Goal: Contribute content: Contribute content

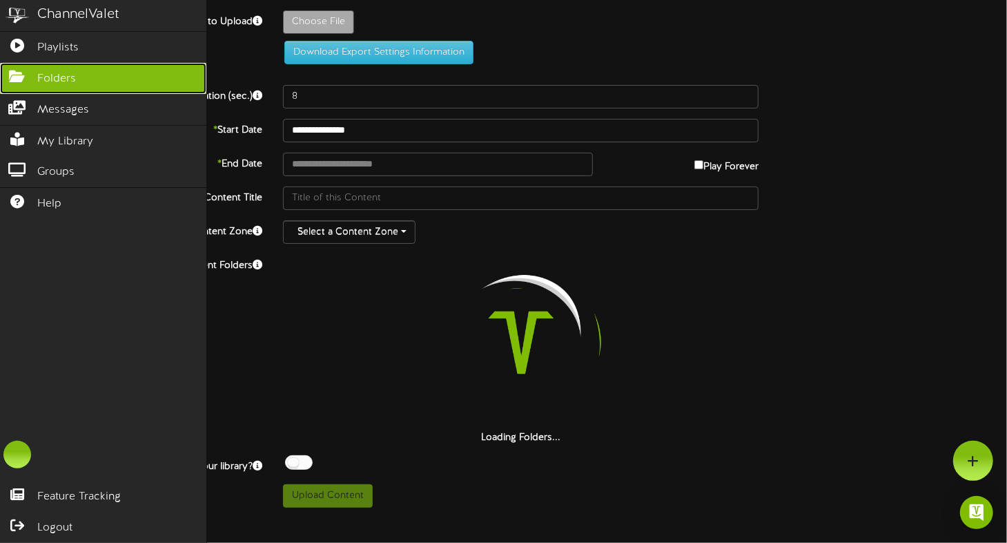
click at [56, 66] on link "Folders" at bounding box center [103, 78] width 206 height 31
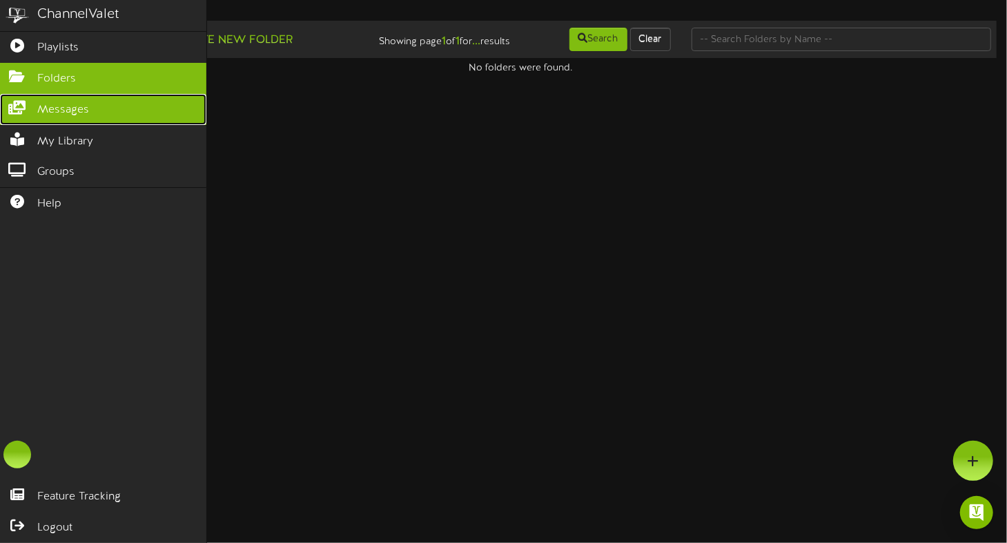
click at [33, 104] on icon at bounding box center [17, 106] width 35 height 10
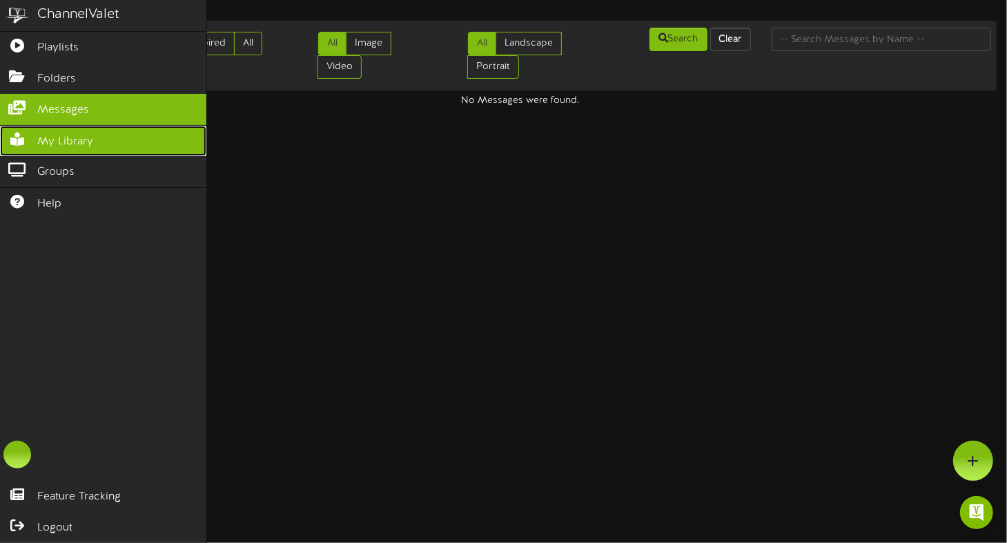
click at [47, 141] on span "My Library" at bounding box center [65, 142] width 56 height 16
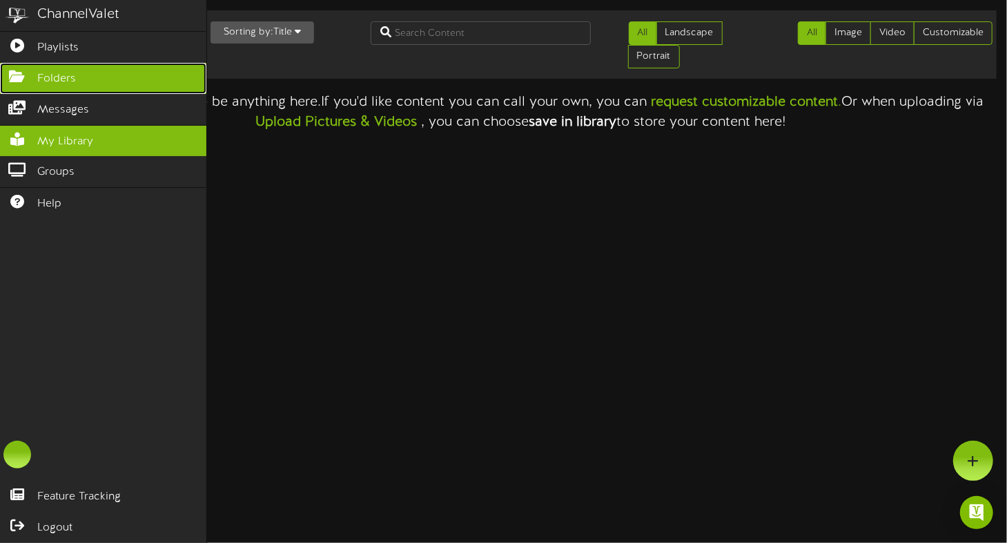
click at [61, 67] on link "Folders" at bounding box center [103, 78] width 206 height 31
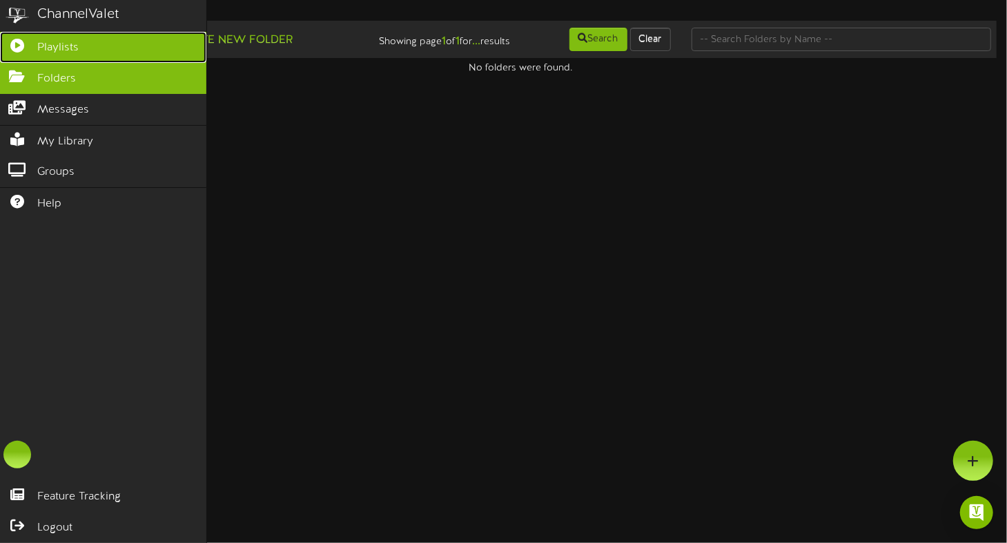
click at [58, 41] on span "Playlists" at bounding box center [57, 48] width 41 height 16
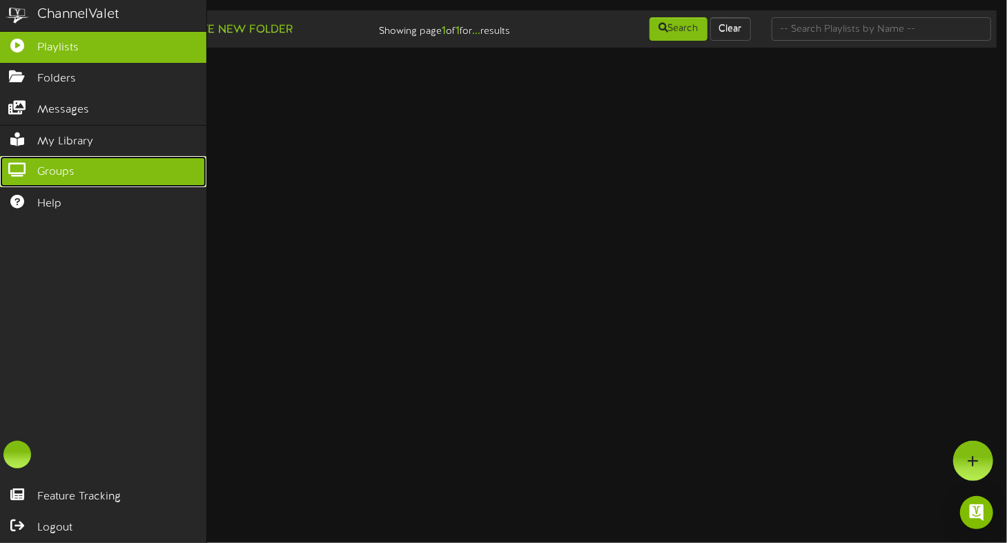
click at [41, 166] on span "Groups" at bounding box center [55, 172] width 37 height 16
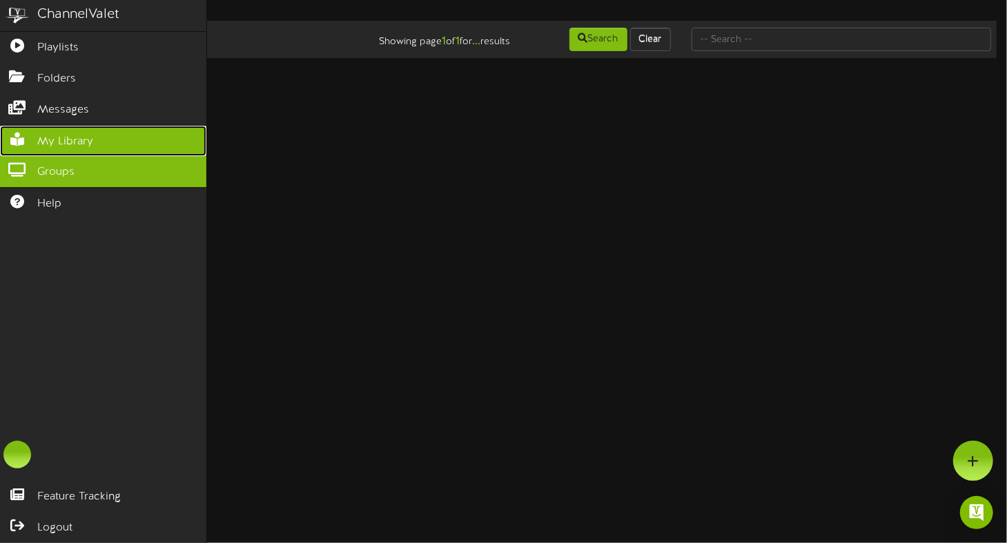
click at [51, 134] on span "My Library" at bounding box center [65, 142] width 56 height 16
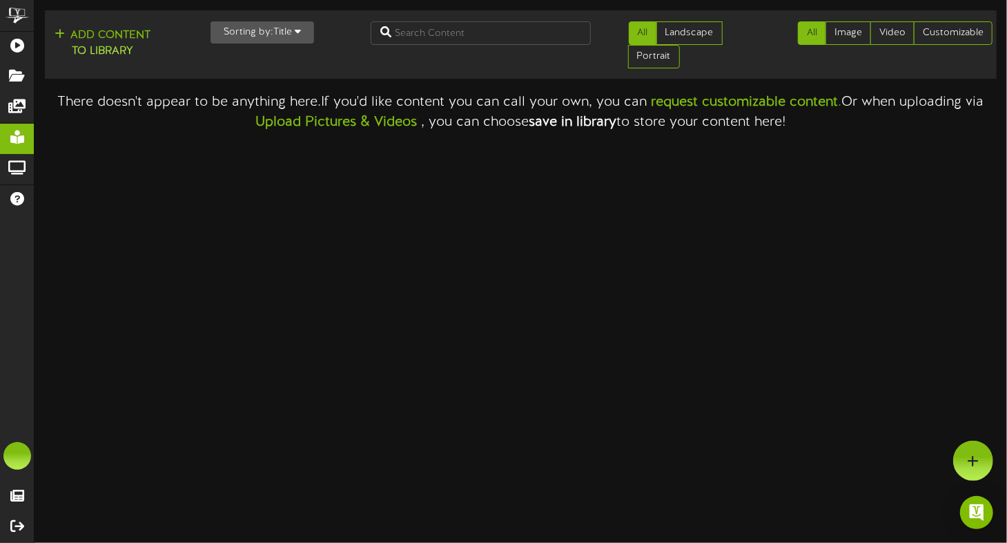
click at [204, 132] on html "ChannelValet Playlists Folders Messages My Library Groups Help Feature Tracking…" at bounding box center [503, 66] width 1007 height 132
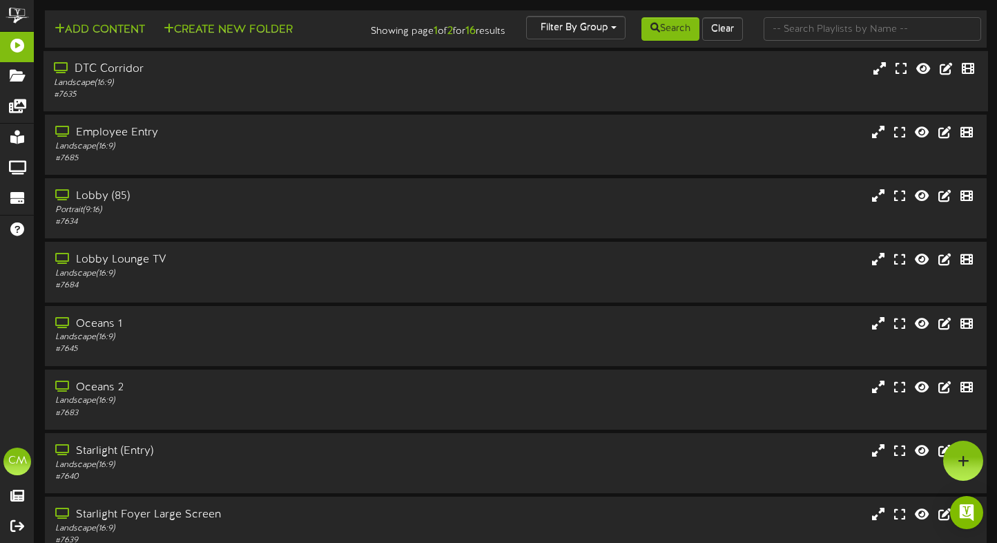
click at [115, 77] on div "DTC Corridor" at bounding box center [240, 69] width 373 height 16
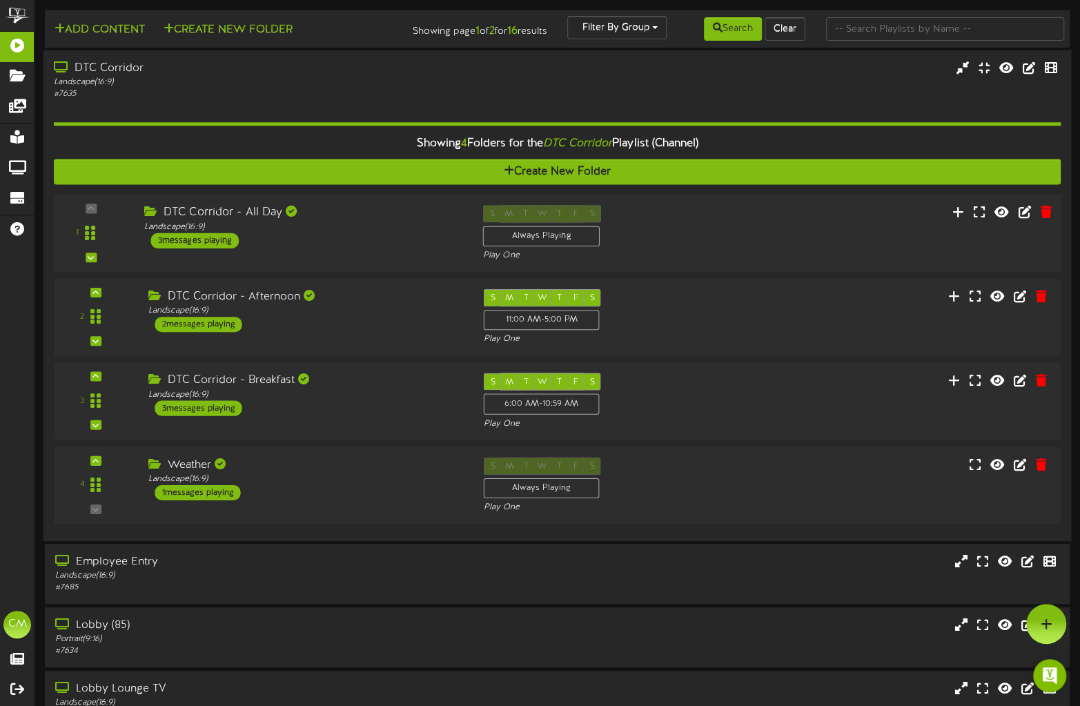
click at [257, 218] on div "DTC Corridor - All Day" at bounding box center [303, 213] width 318 height 16
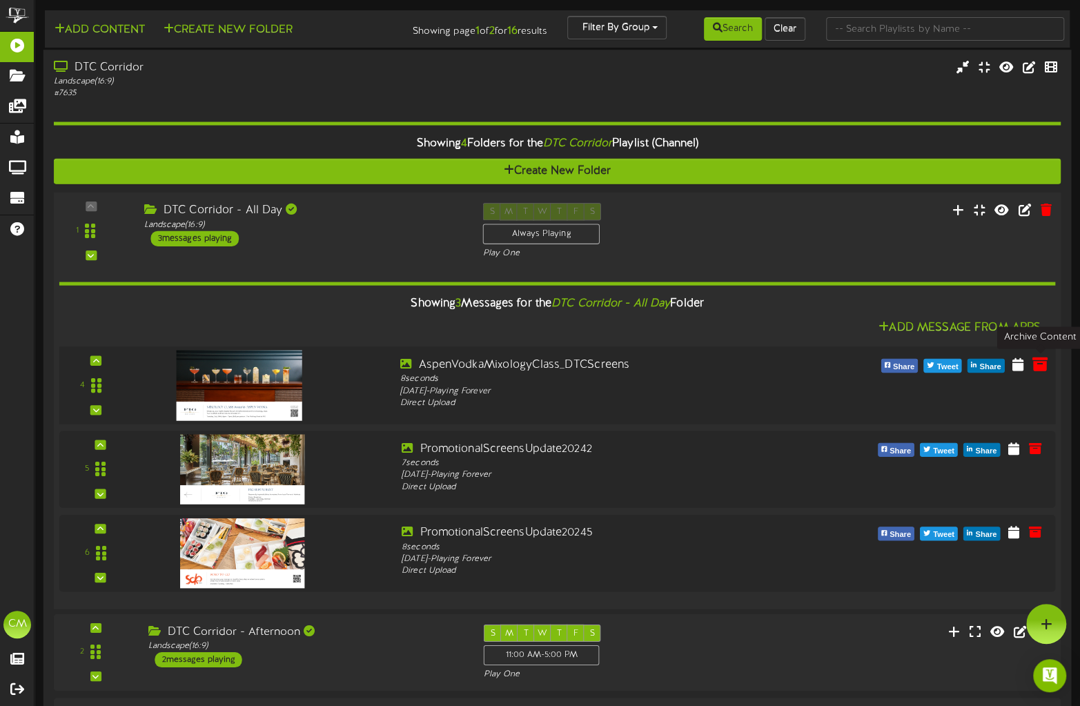
click at [1006, 365] on icon at bounding box center [1040, 363] width 15 height 15
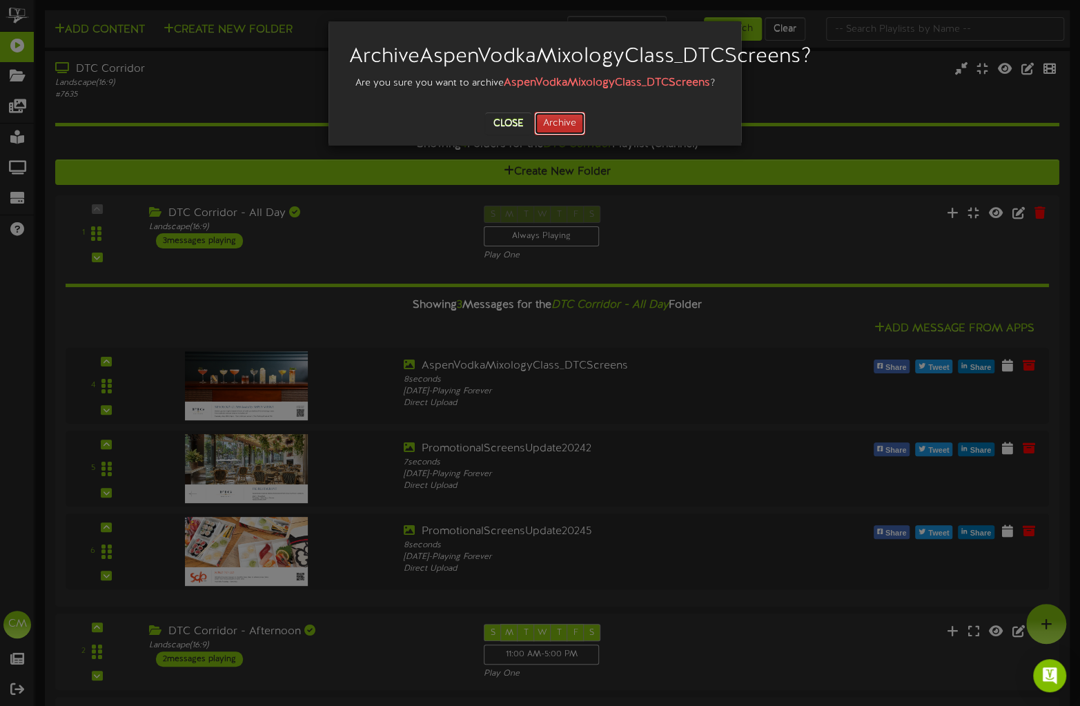
click at [580, 135] on button "Archive" at bounding box center [559, 123] width 51 height 23
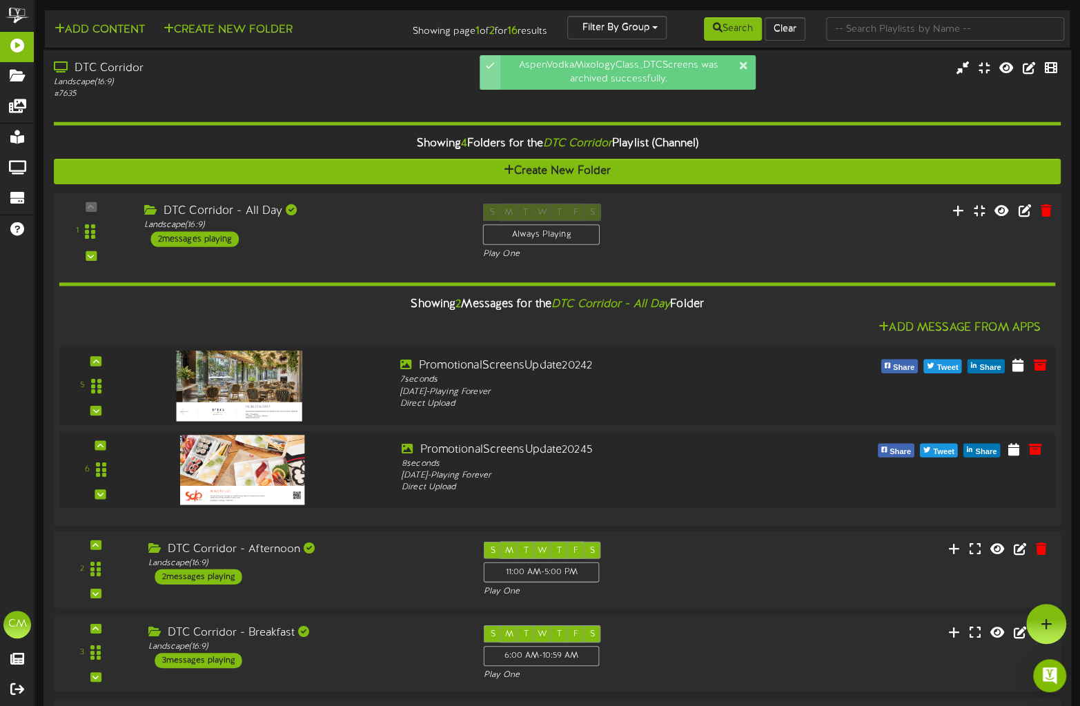
click at [257, 384] on img at bounding box center [239, 386] width 126 height 70
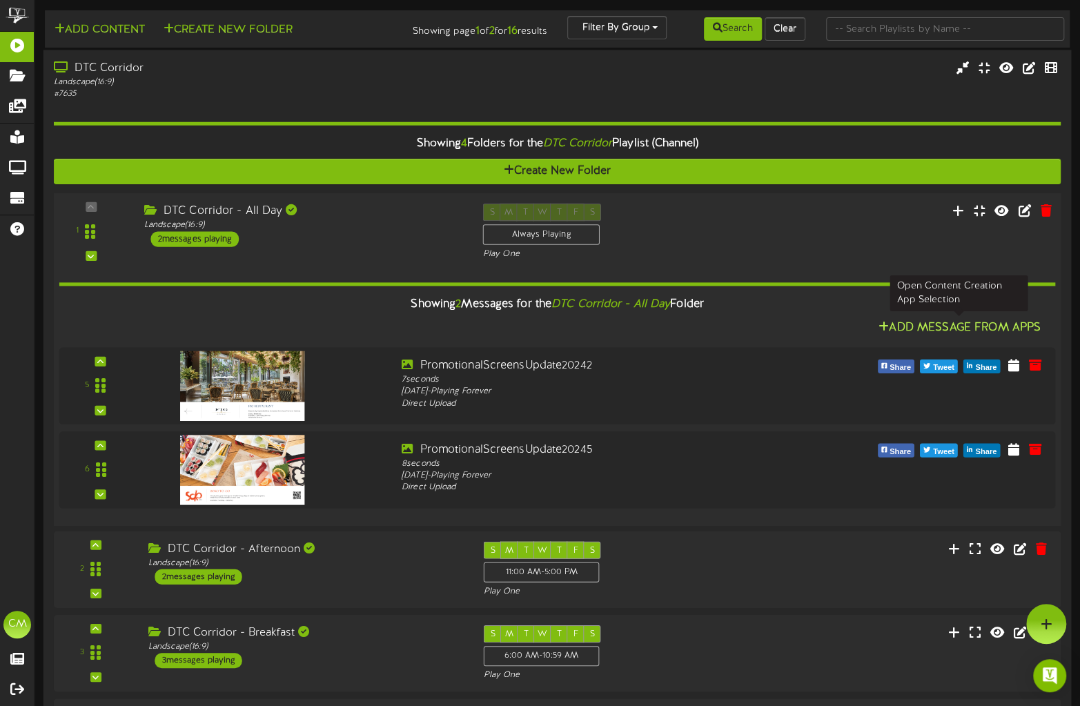
click at [910, 328] on button "Add Message From Apps" at bounding box center [960, 328] width 171 height 17
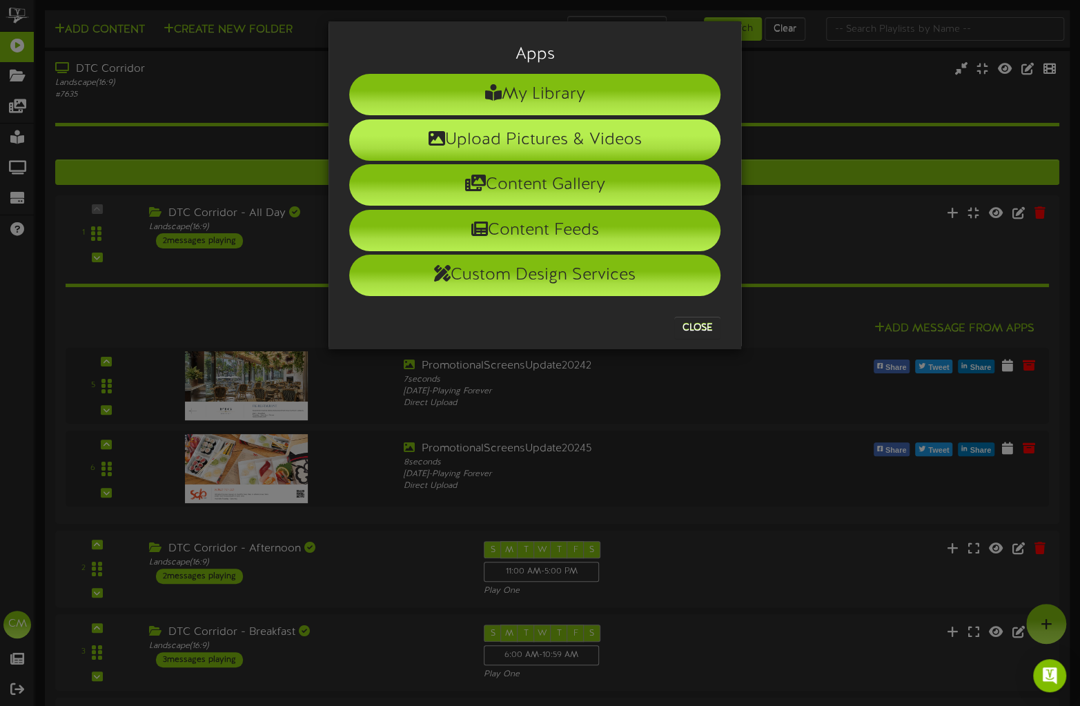
click at [541, 136] on li "Upload Pictures & Videos" at bounding box center [534, 139] width 371 height 41
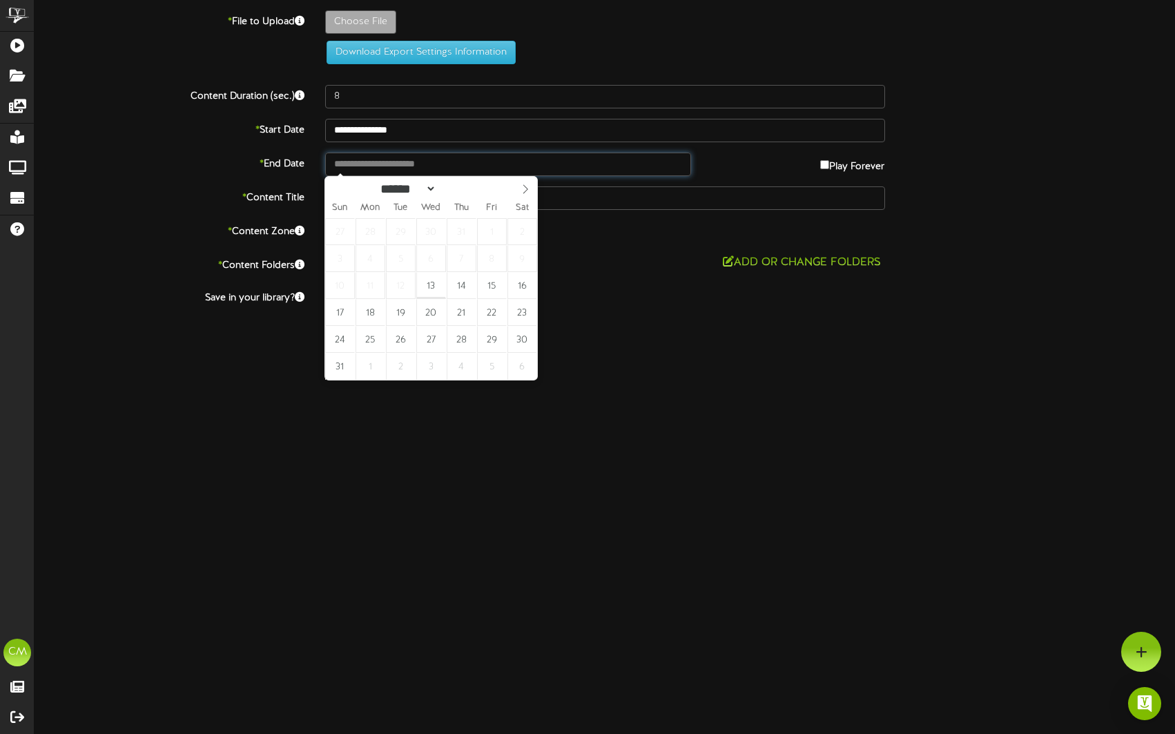
click at [347, 154] on input "text" at bounding box center [508, 164] width 367 height 23
type input "**********"
select select "*"
click at [523, 197] on span at bounding box center [525, 188] width 23 height 23
type input "**********"
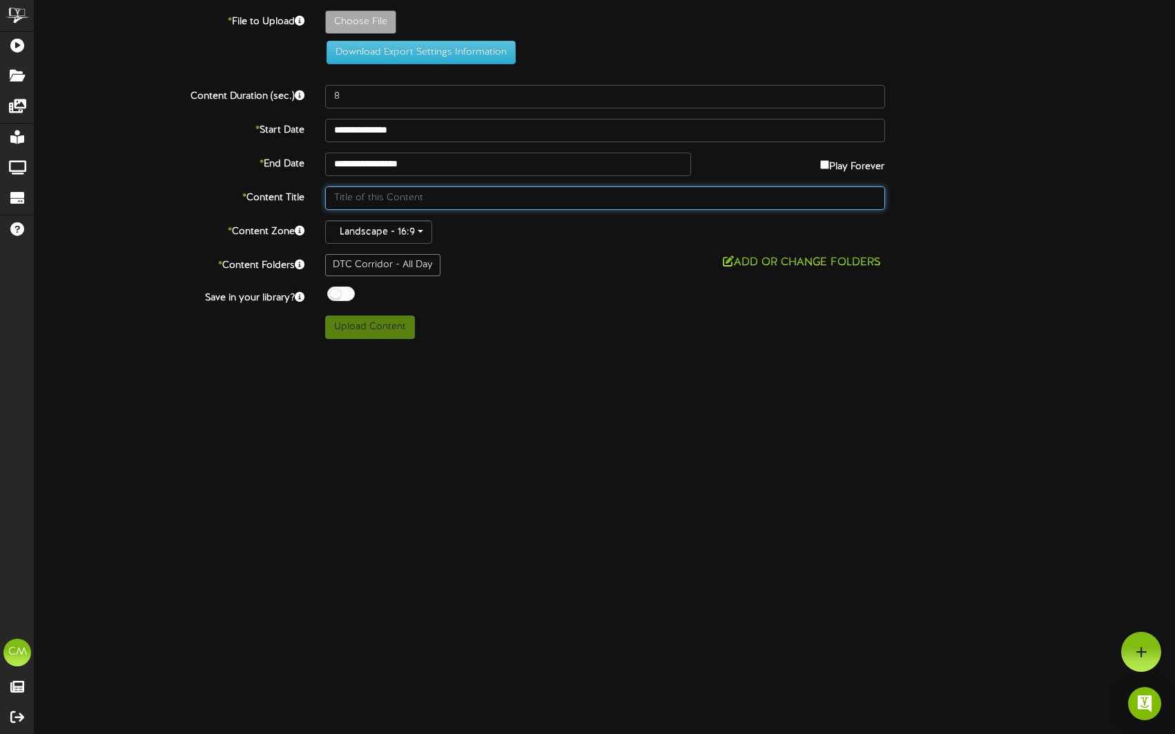
click at [503, 196] on input "text" at bounding box center [605, 197] width 560 height 23
drag, startPoint x: 425, startPoint y: 198, endPoint x: 313, endPoint y: 186, distance: 112.5
click at [313, 186] on div "* Content Title Jack Arnold Tast" at bounding box center [604, 197] width 1161 height 23
paste input "Taste the Flame with Grill Master Jack Arnold"
type input "Taste the Flame with Grill Master Jack Arnold"
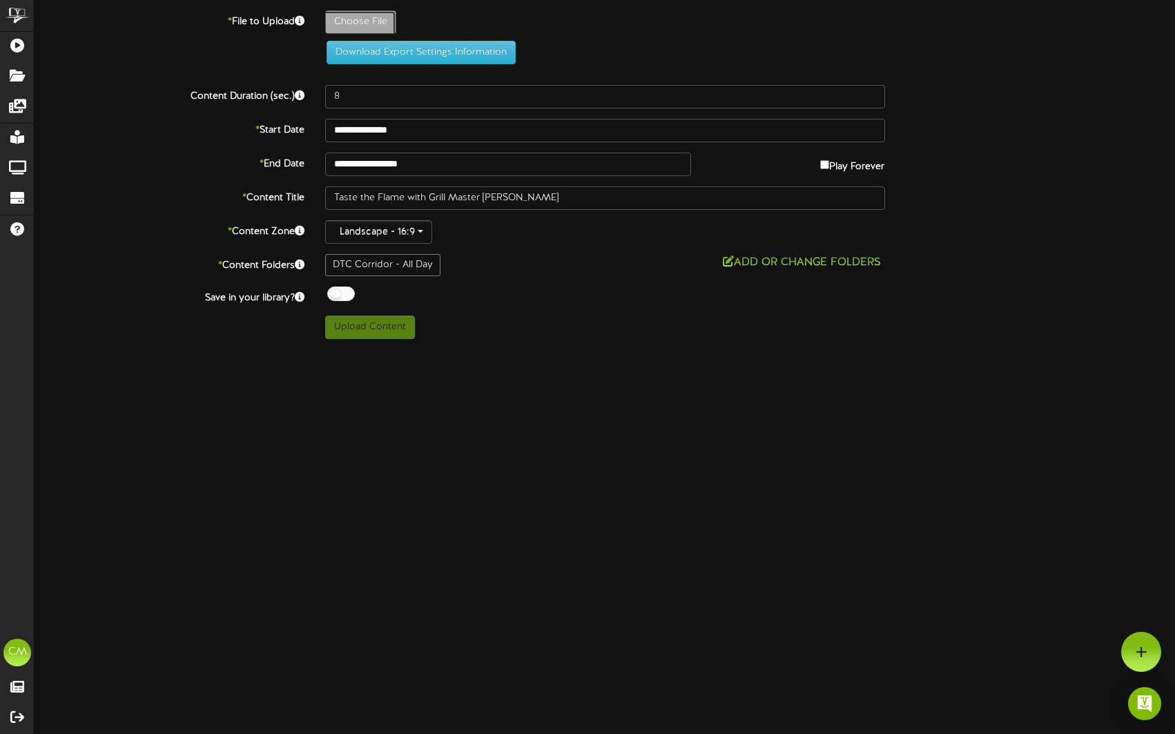
type input "**********"
type input "FMHB_JackArnoldBBQExperience"
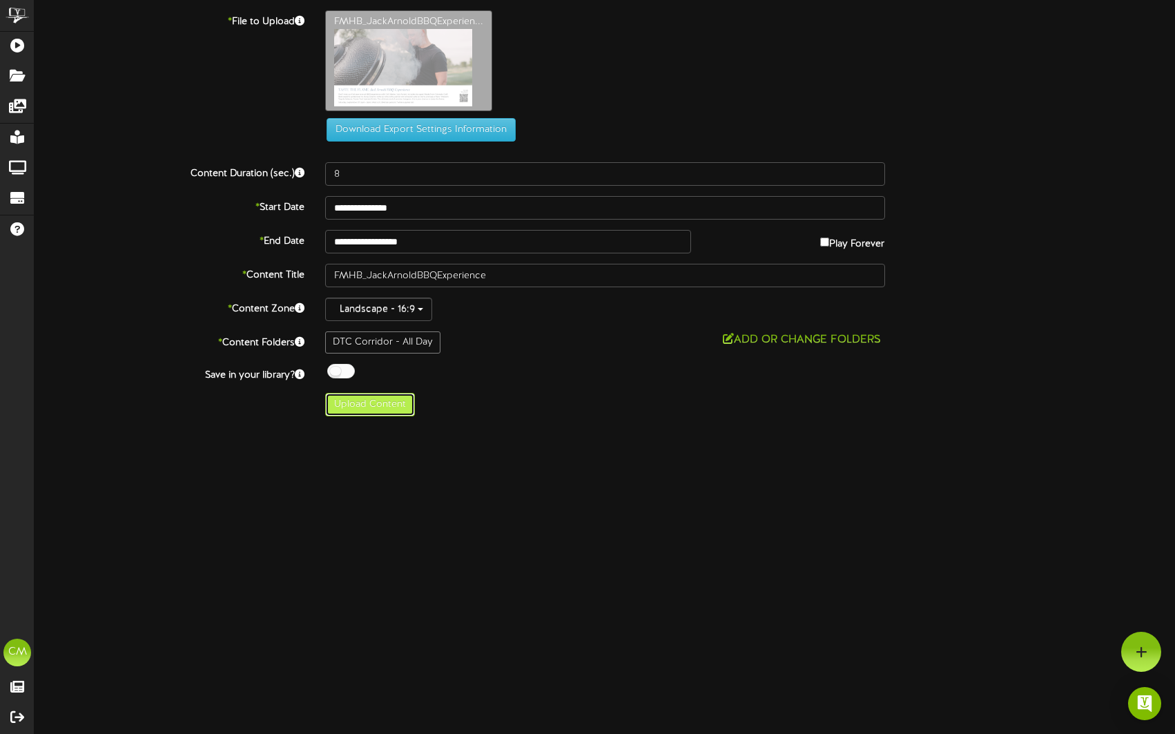
click at [378, 404] on button "Upload Content" at bounding box center [370, 404] width 90 height 23
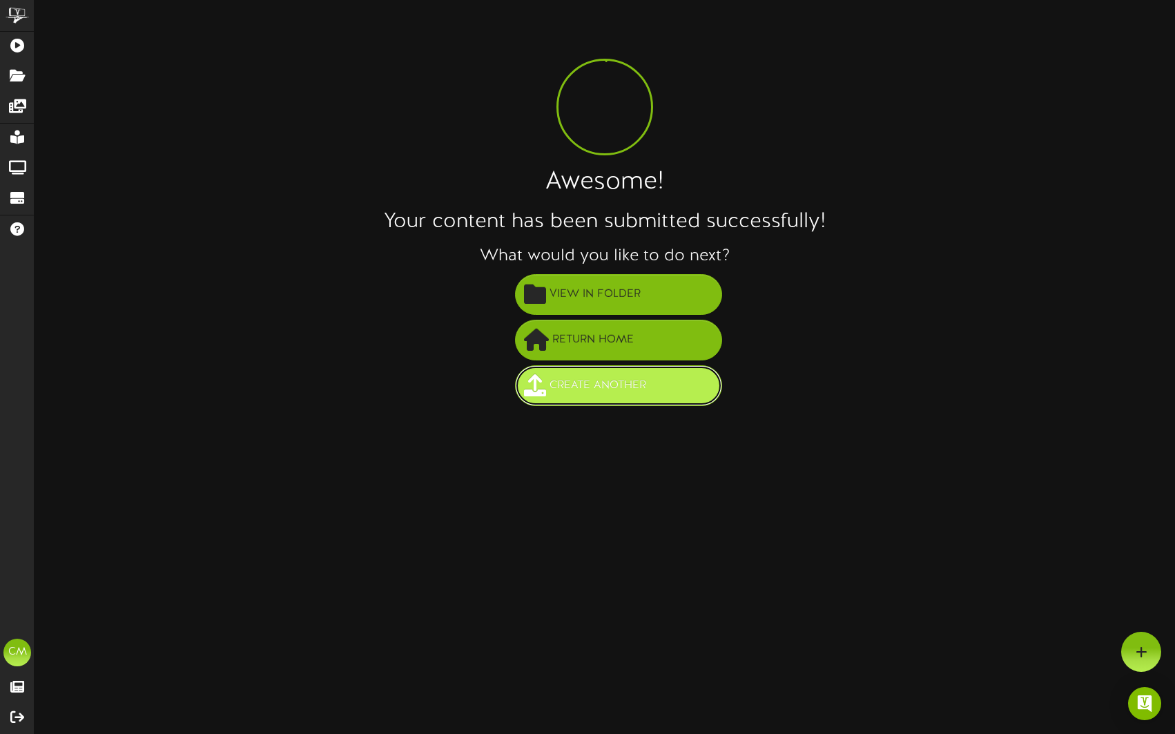
click at [570, 378] on span "Create Another" at bounding box center [598, 385] width 104 height 23
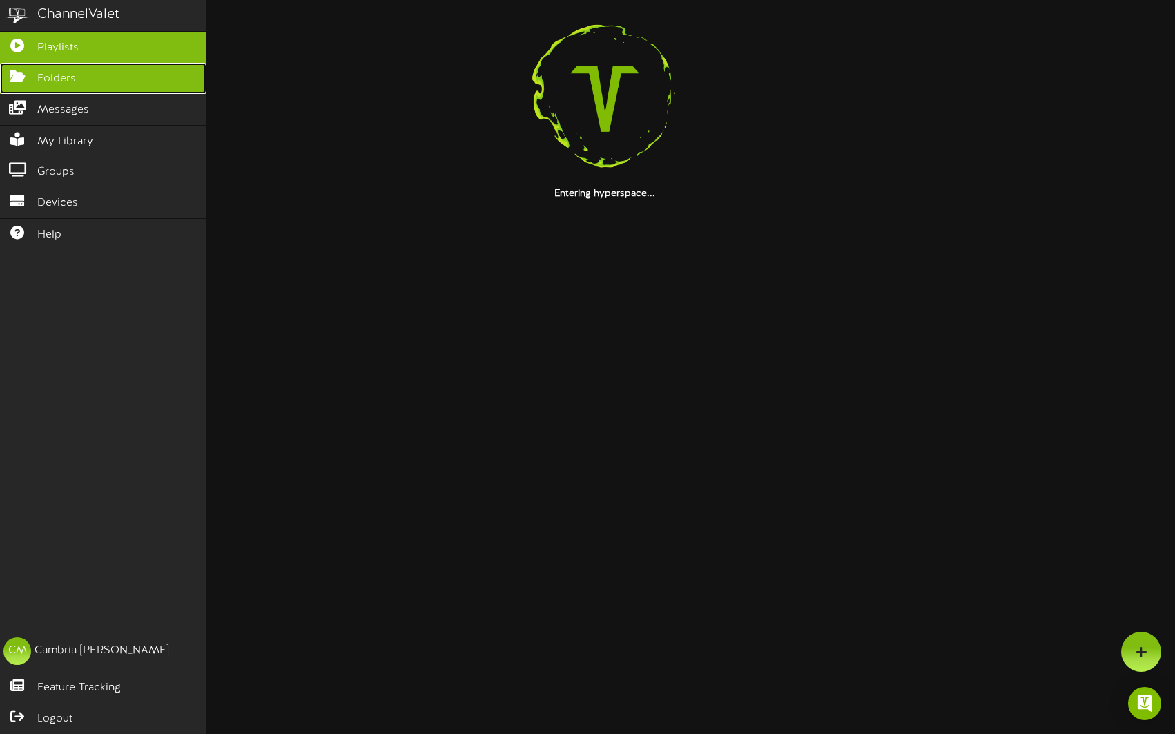
click at [36, 79] on link "Folders" at bounding box center [103, 78] width 206 height 31
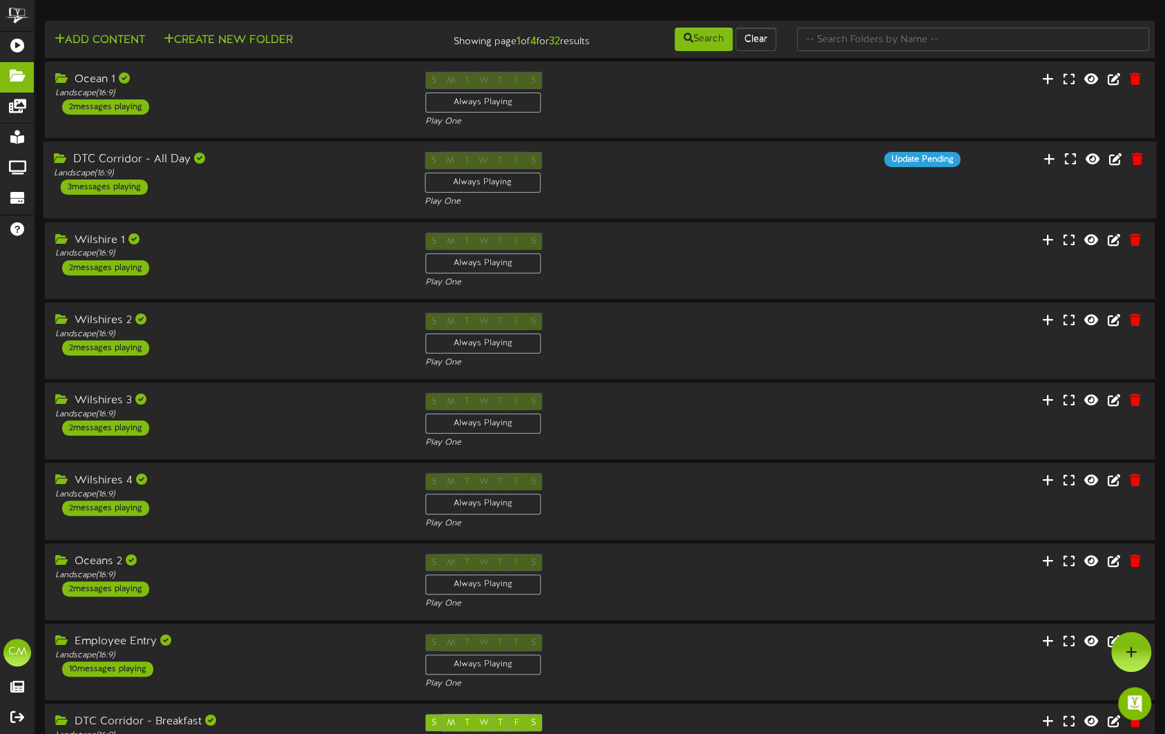
click at [126, 186] on div "3 messages playing" at bounding box center [104, 186] width 87 height 15
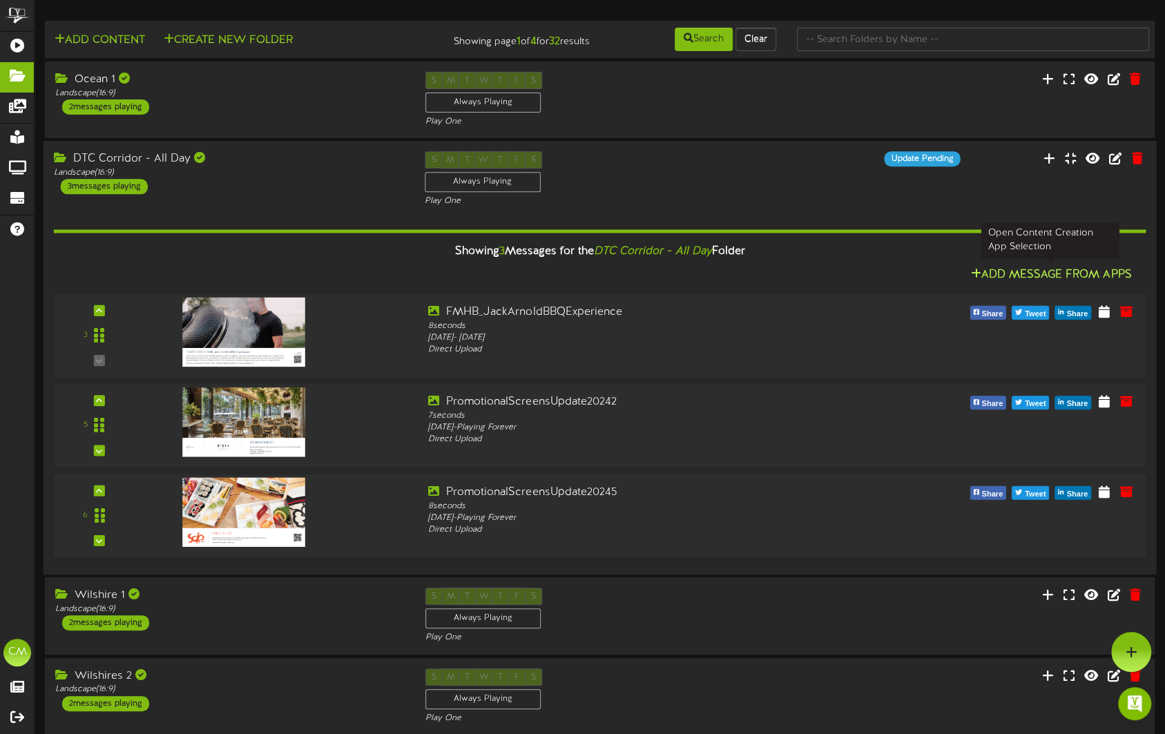
click at [1044, 271] on button "Add Message From Apps" at bounding box center [1050, 274] width 169 height 17
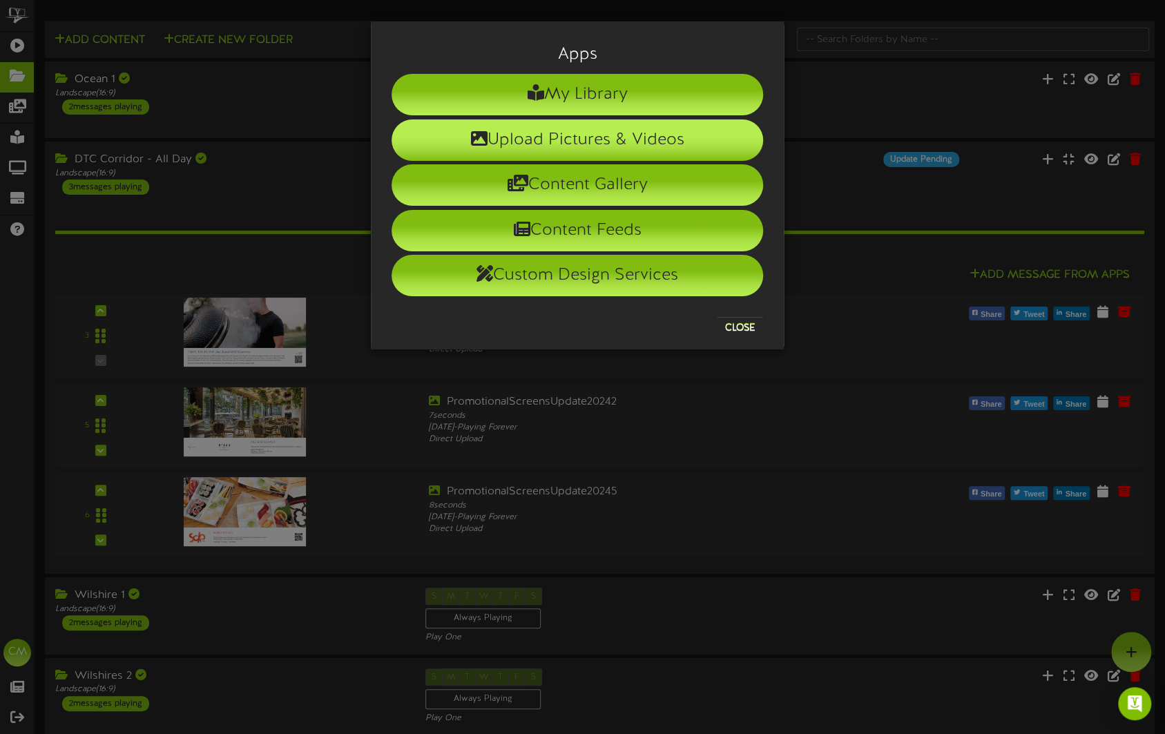
click at [592, 142] on li "Upload Pictures & Videos" at bounding box center [576, 139] width 371 height 41
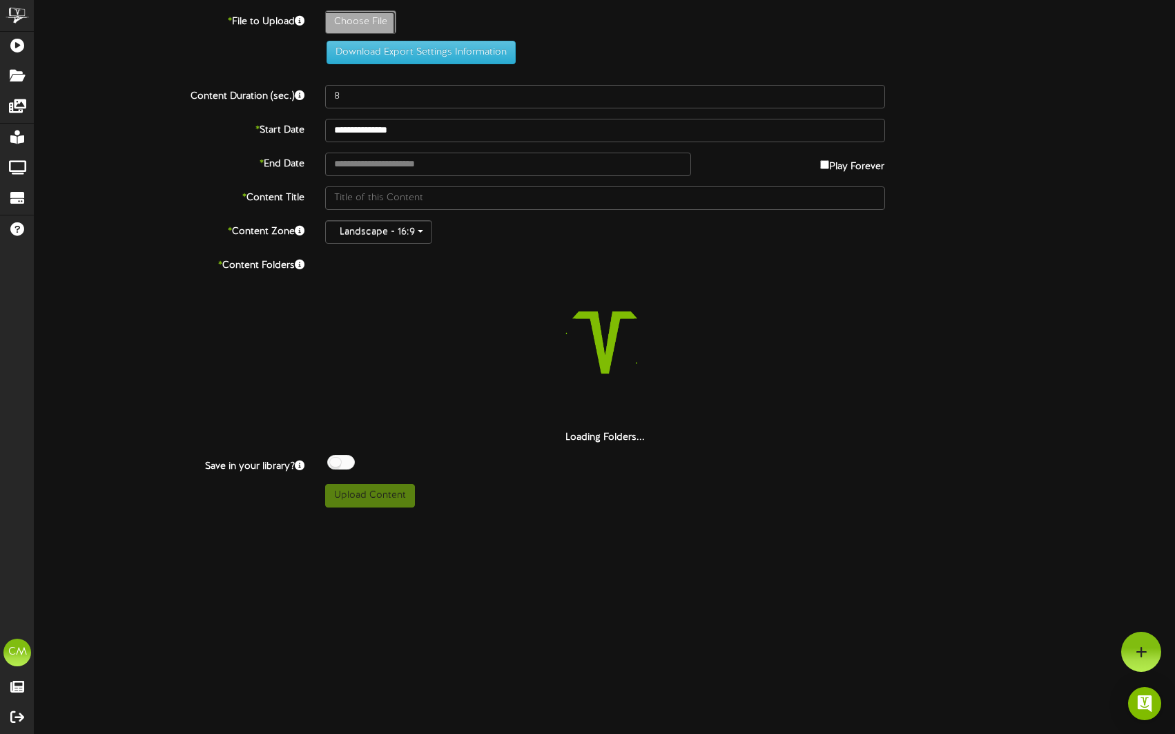
type input "**********"
type input "FMHB_ChampagneOysters"
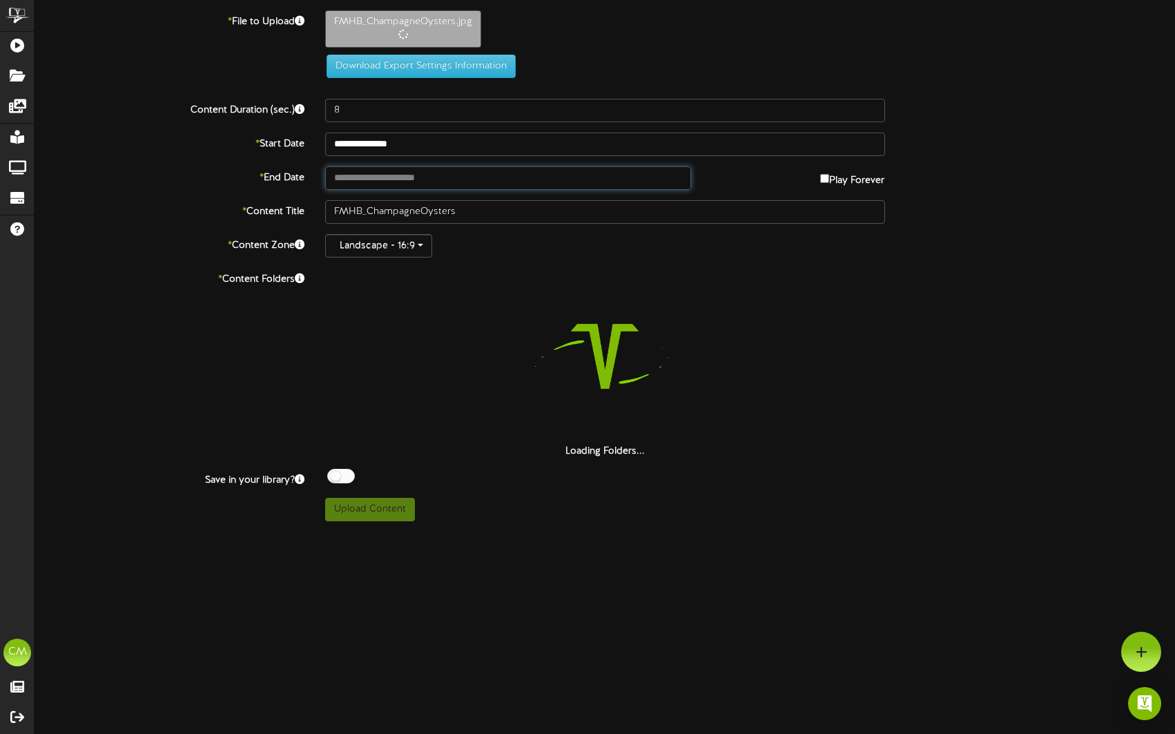
click at [625, 171] on input "text" at bounding box center [508, 177] width 367 height 23
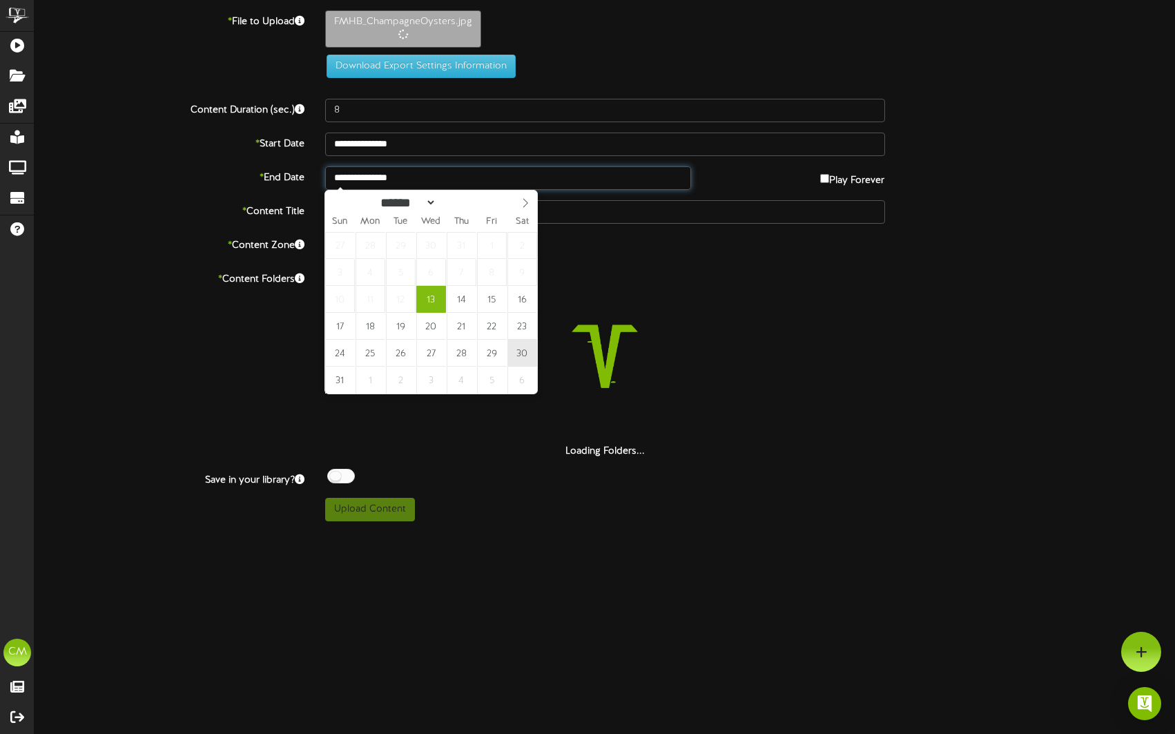
type input "**********"
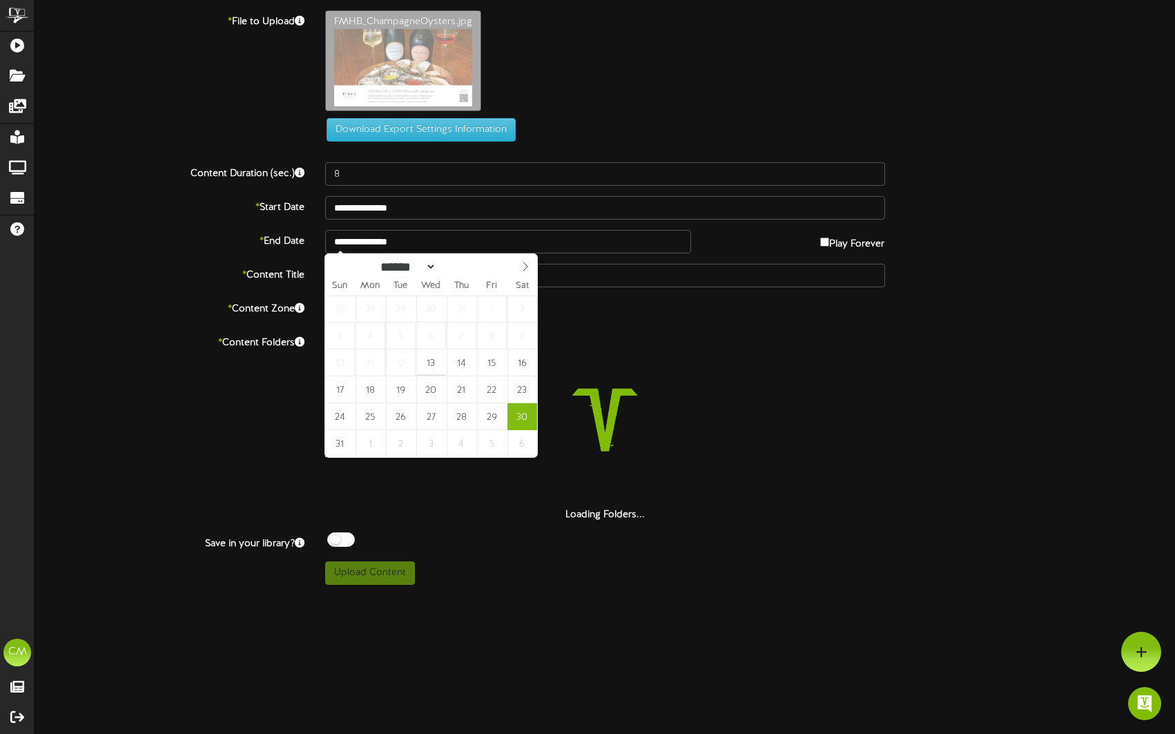
click at [473, 523] on div "**********" at bounding box center [605, 297] width 1140 height 574
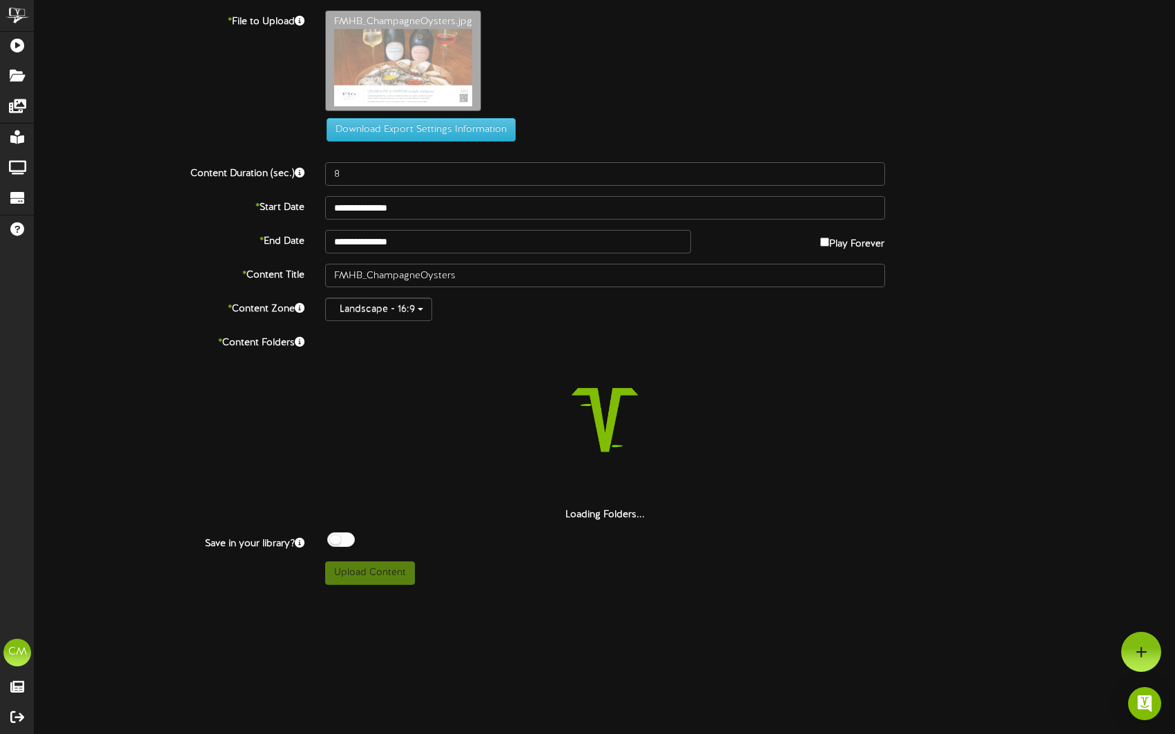
click at [302, 342] on icon at bounding box center [300, 342] width 10 height 10
click at [300, 342] on icon at bounding box center [300, 342] width 10 height 10
click at [623, 509] on strong "Loading Folders..." at bounding box center [604, 514] width 79 height 10
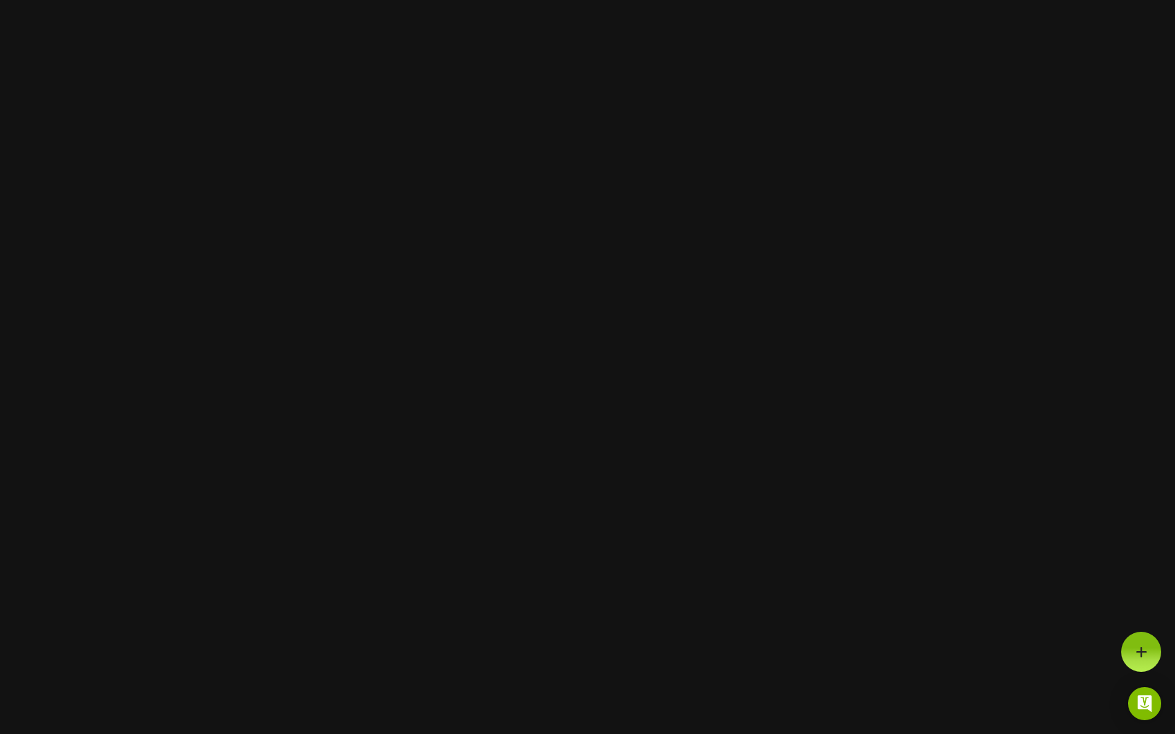
click at [447, 0] on html at bounding box center [587, 0] width 1175 height 0
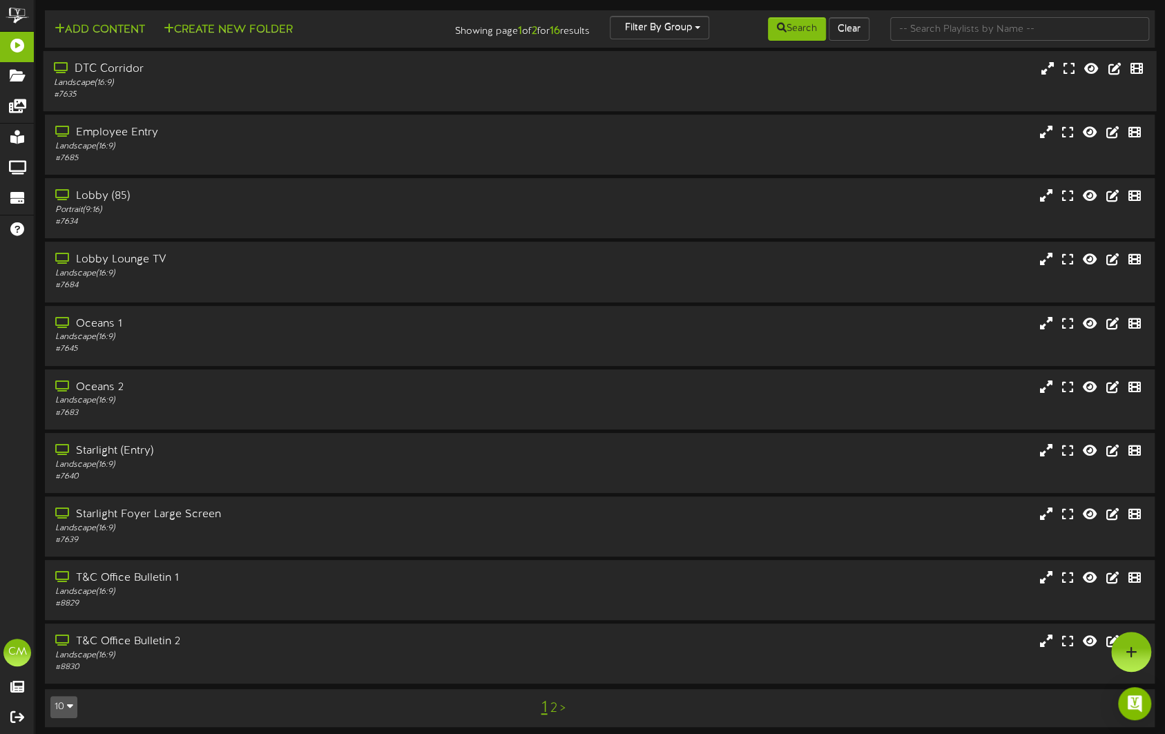
click at [98, 66] on div "DTC Corridor" at bounding box center [275, 69] width 442 height 16
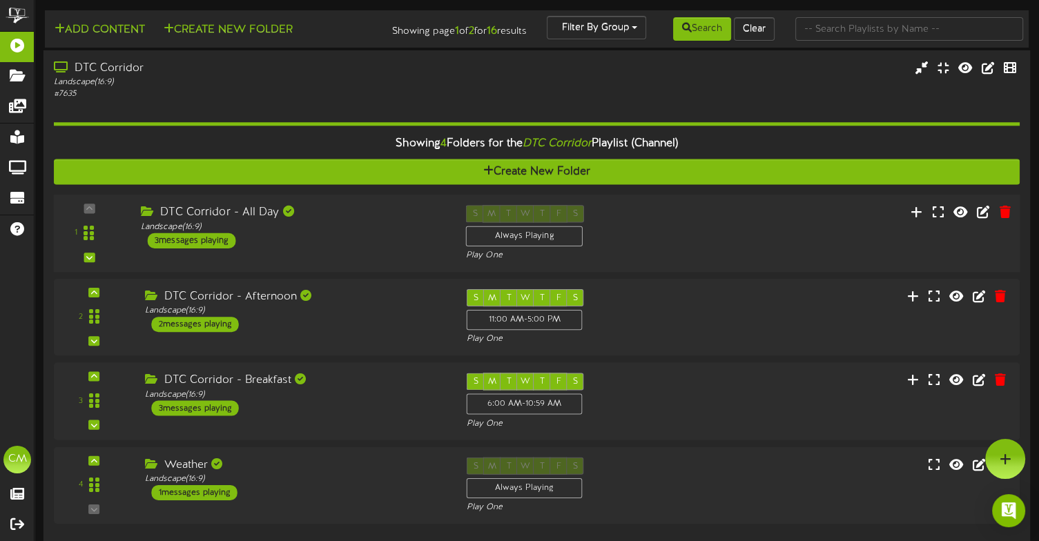
click at [207, 244] on div "3 messages playing" at bounding box center [192, 240] width 88 height 15
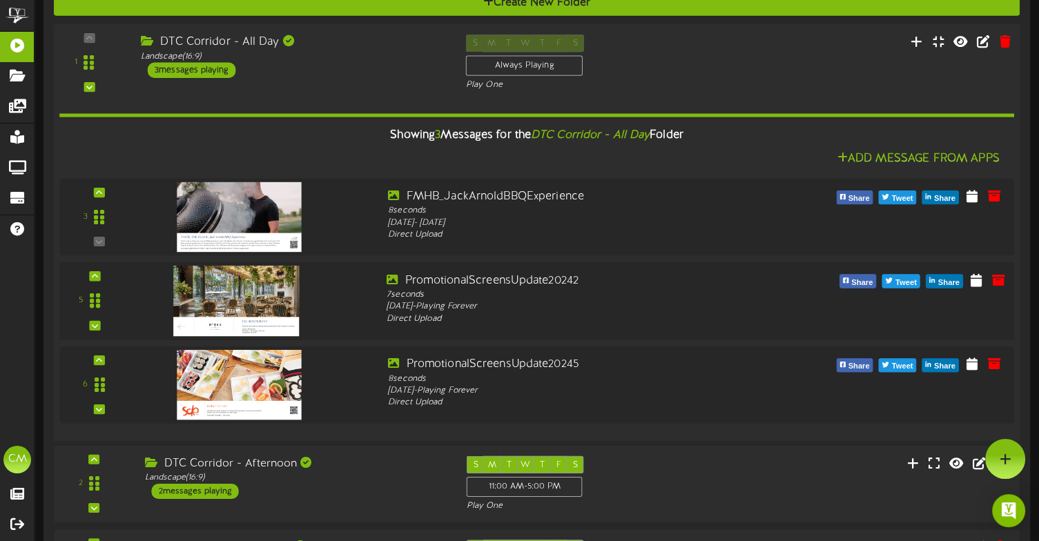
scroll to position [160, 0]
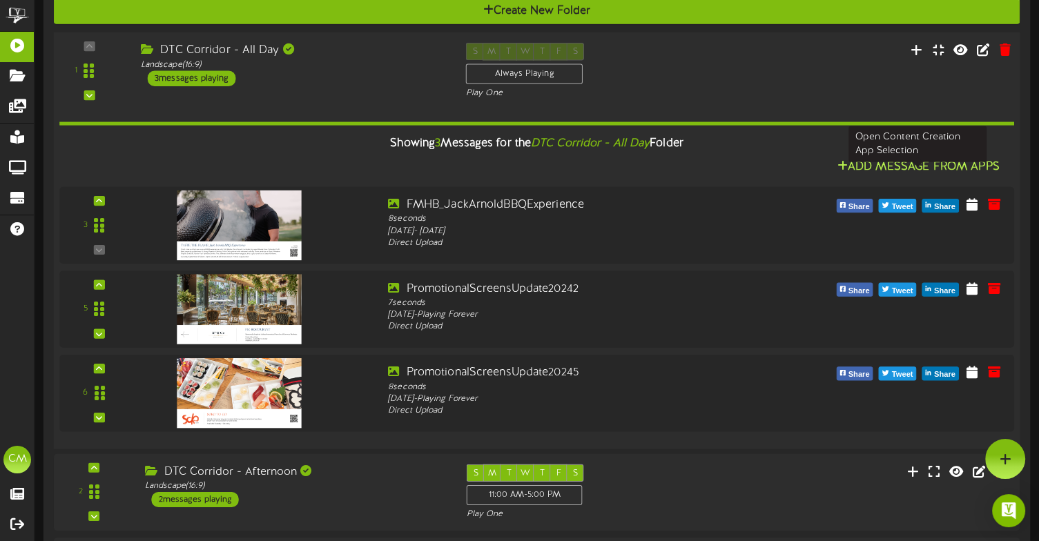
click at [857, 173] on button "Add Message From Apps" at bounding box center [918, 167] width 171 height 17
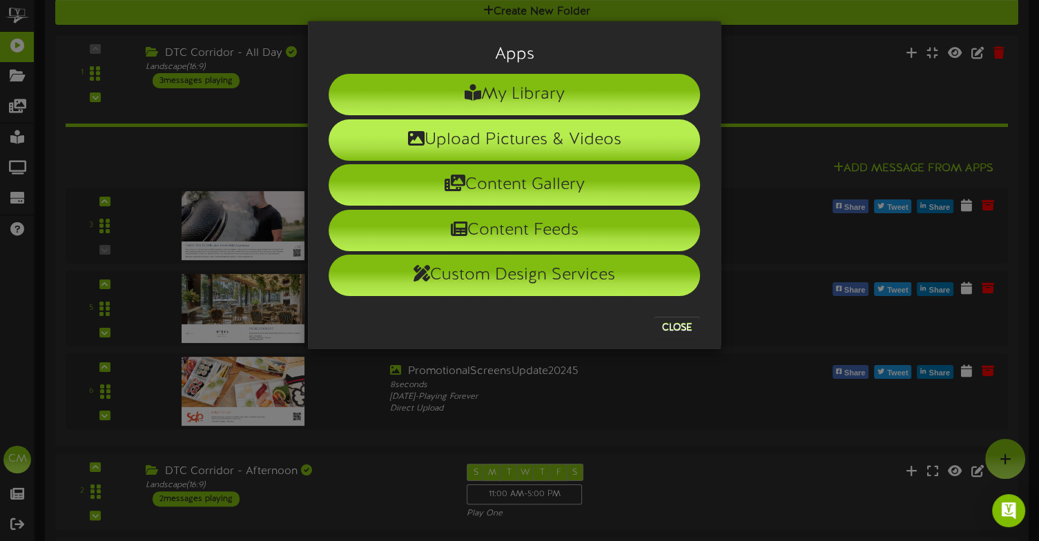
click at [544, 138] on li "Upload Pictures & Videos" at bounding box center [514, 139] width 371 height 41
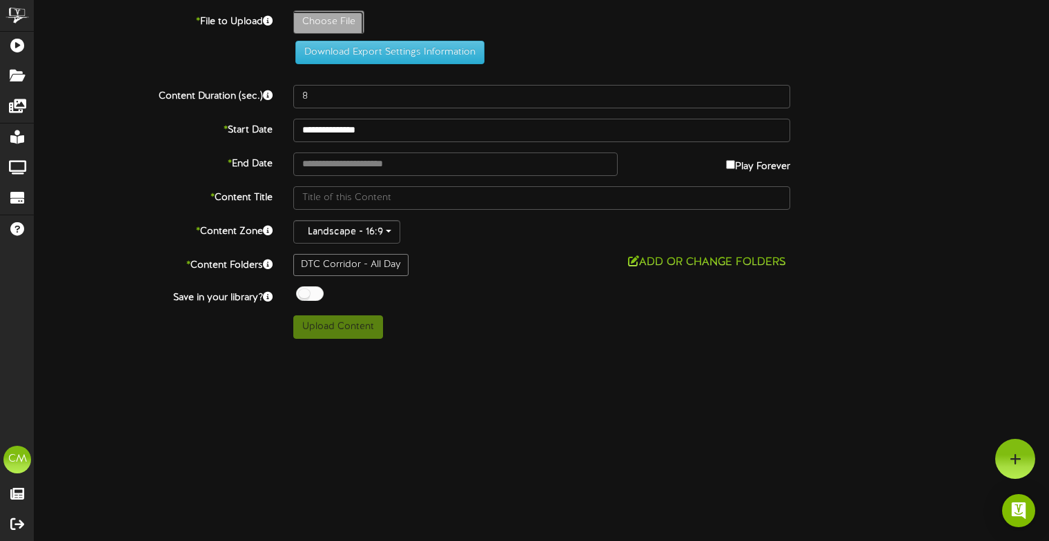
type input "**********"
type input "FMHB_ChampagneOysters"
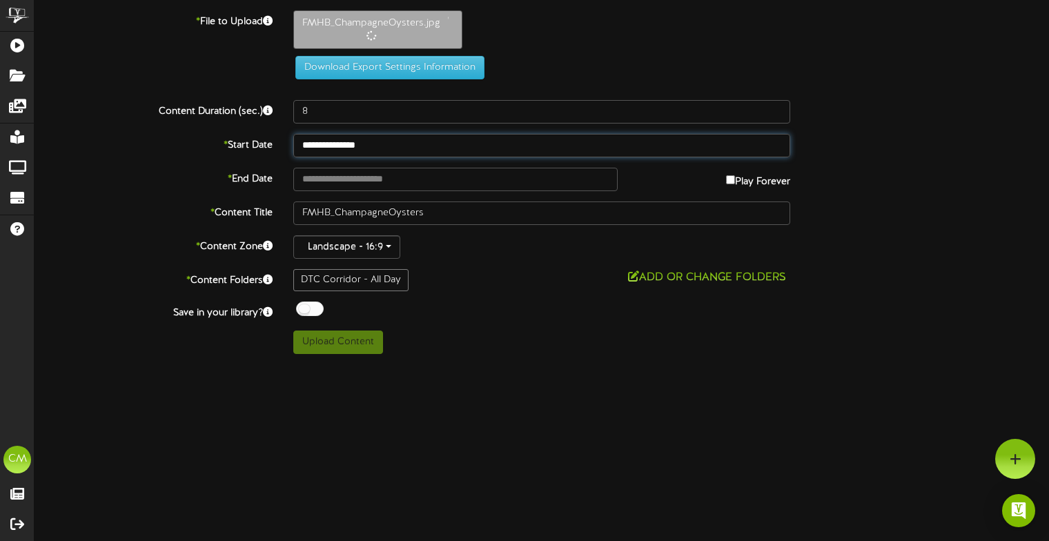
click at [552, 149] on input "**********" at bounding box center [541, 145] width 497 height 23
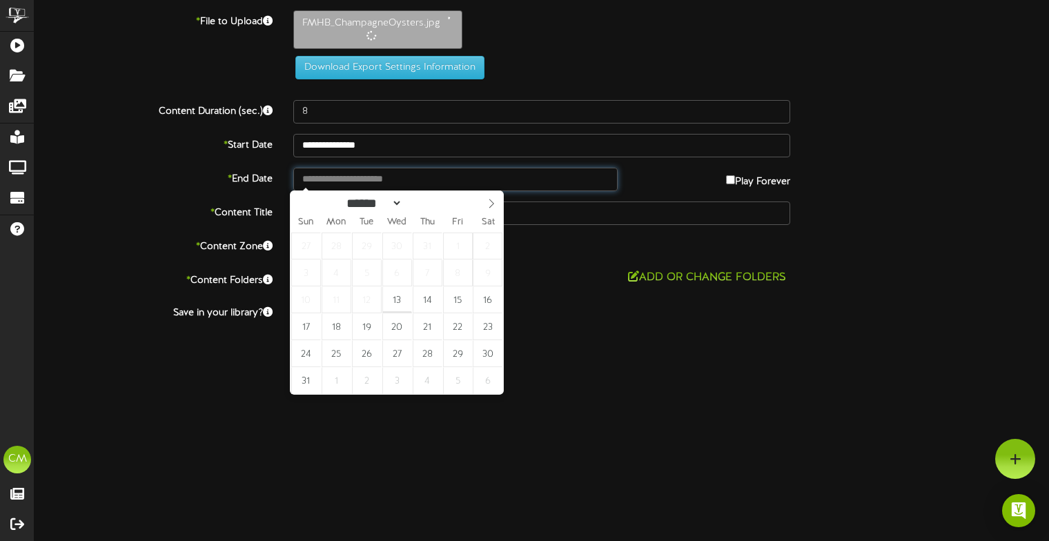
click at [553, 171] on input "text" at bounding box center [455, 179] width 324 height 23
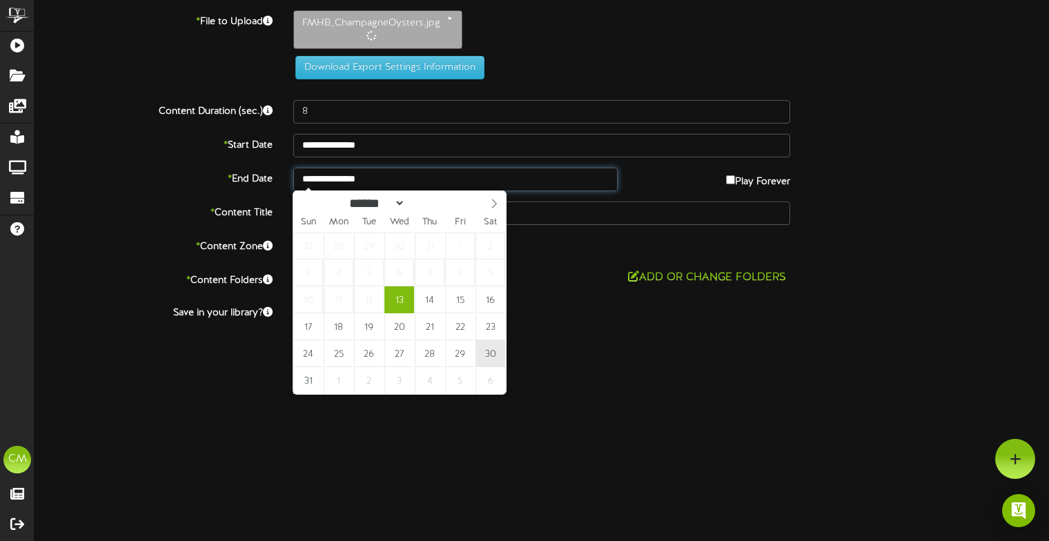
type input "**********"
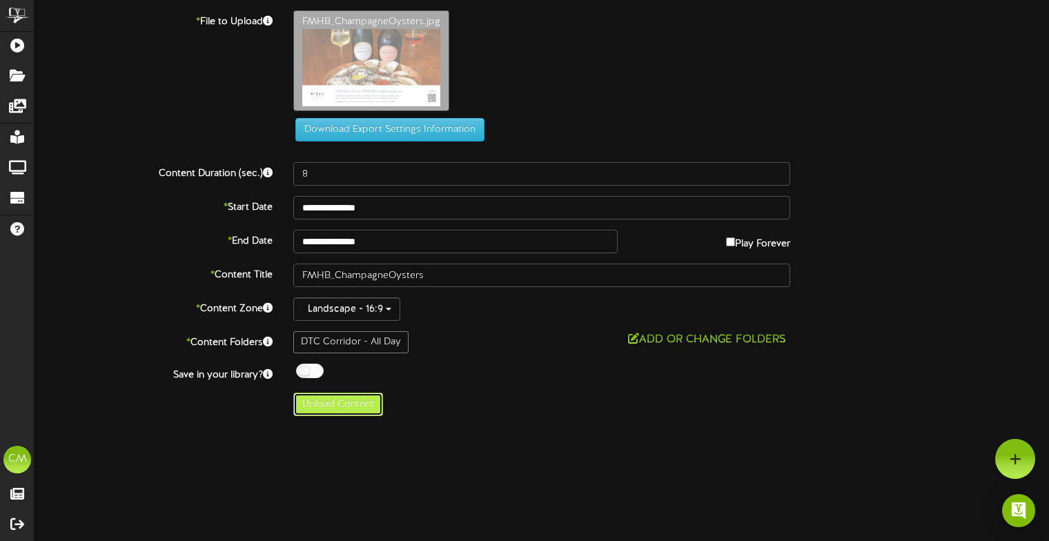
click at [347, 409] on button "Upload Content" at bounding box center [338, 404] width 90 height 23
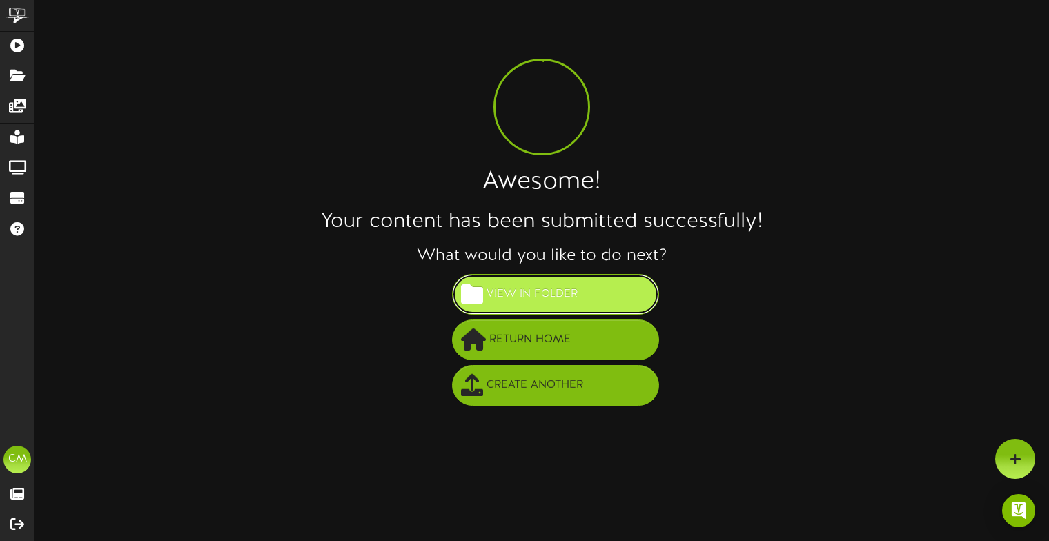
click at [492, 304] on span "View in Folder" at bounding box center [532, 294] width 98 height 23
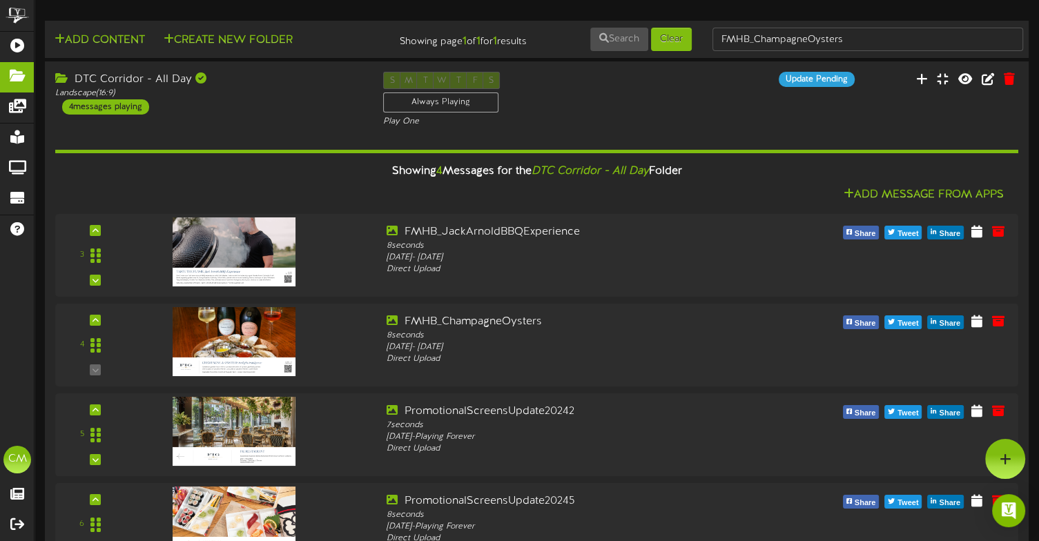
scroll to position [45, 0]
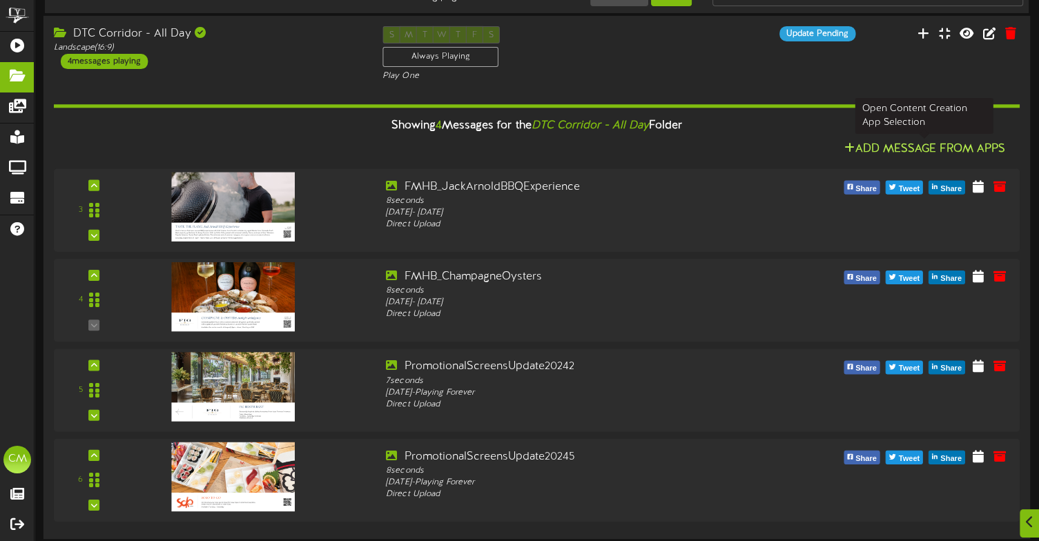
click at [870, 146] on button "Add Message From Apps" at bounding box center [924, 150] width 169 height 17
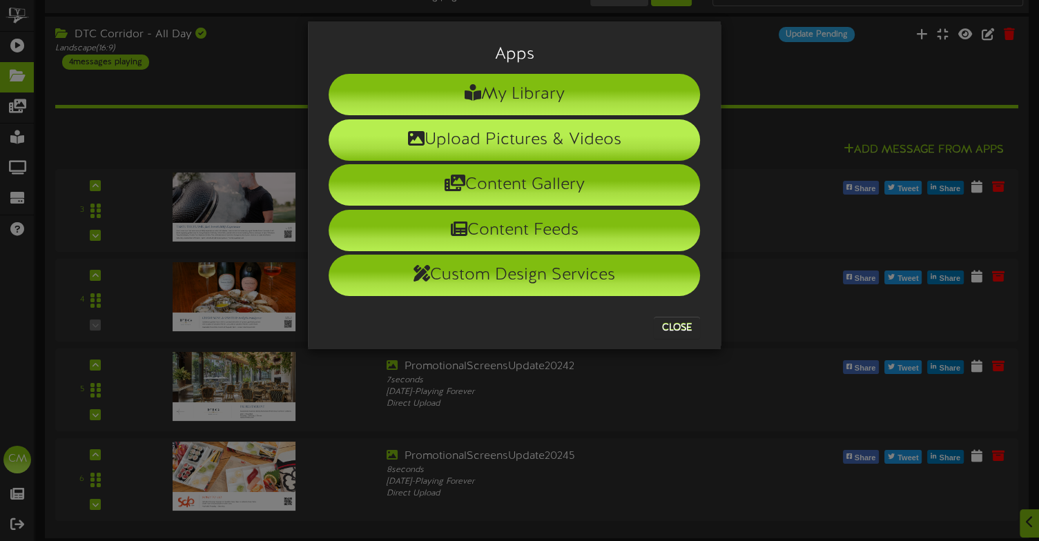
click at [549, 130] on li "Upload Pictures & Videos" at bounding box center [514, 139] width 371 height 41
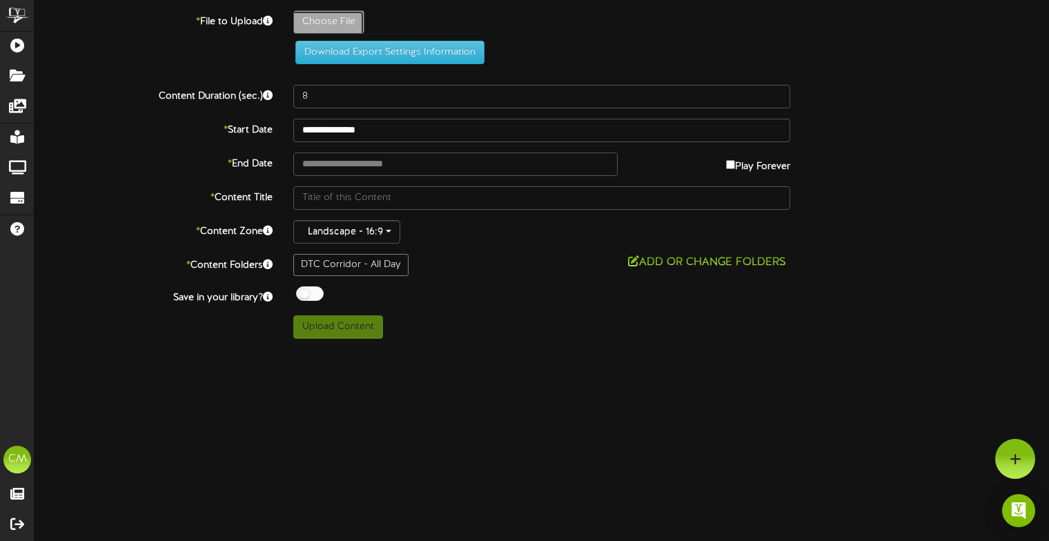
type input "**********"
type input "FMHB_MermaidMagicAUG2025"
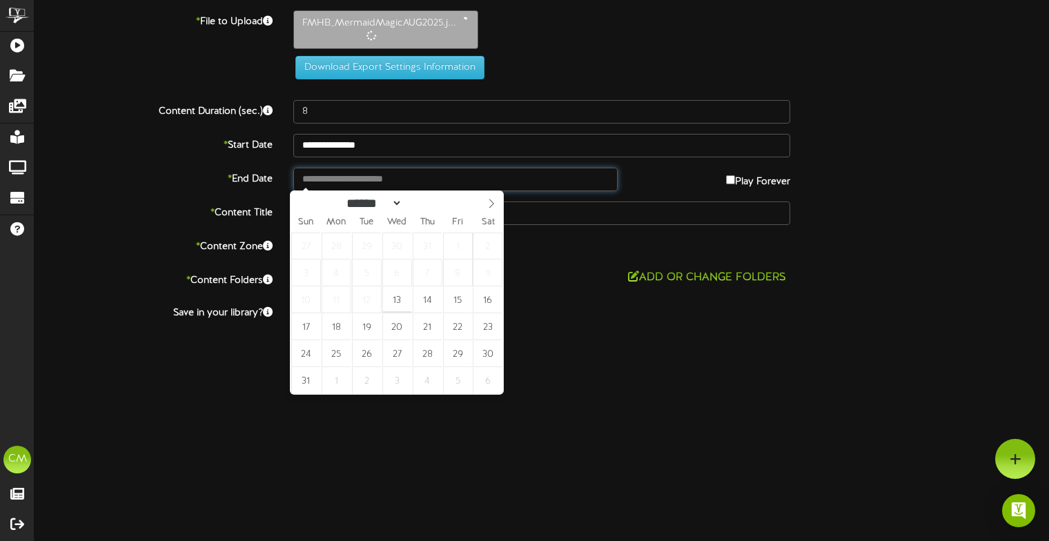
click at [378, 178] on input "text" at bounding box center [455, 179] width 324 height 23
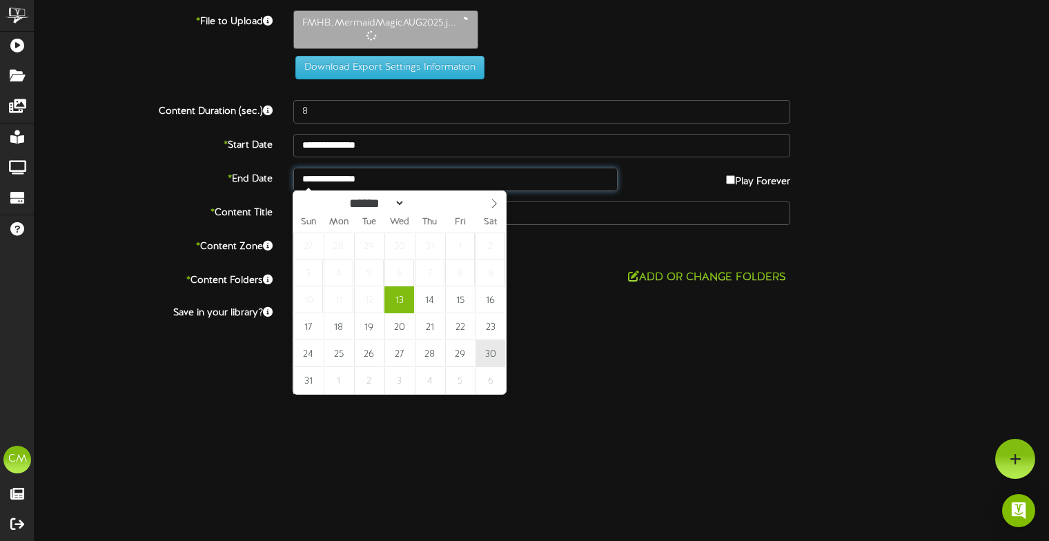
type input "**********"
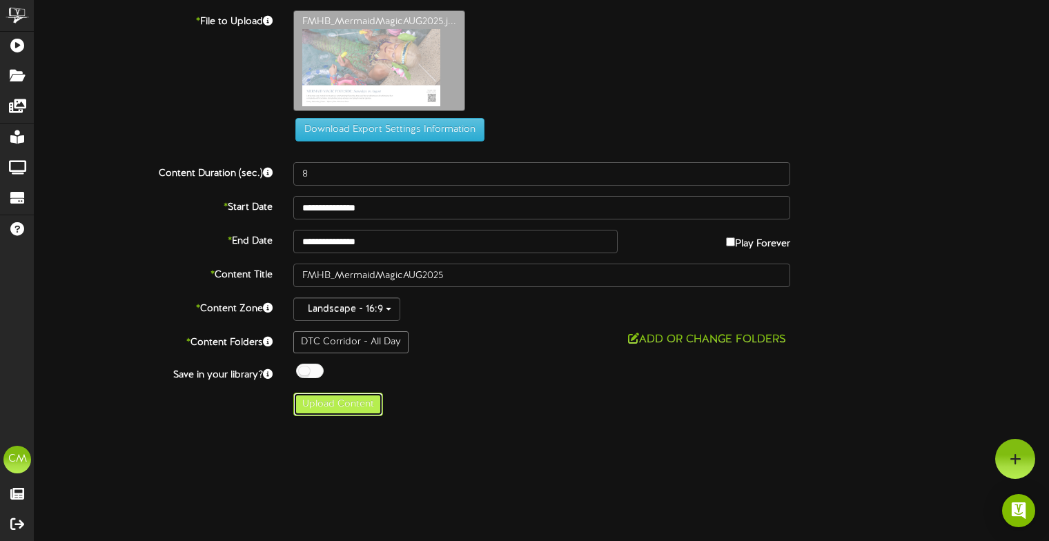
click at [320, 405] on button "Upload Content" at bounding box center [338, 404] width 90 height 23
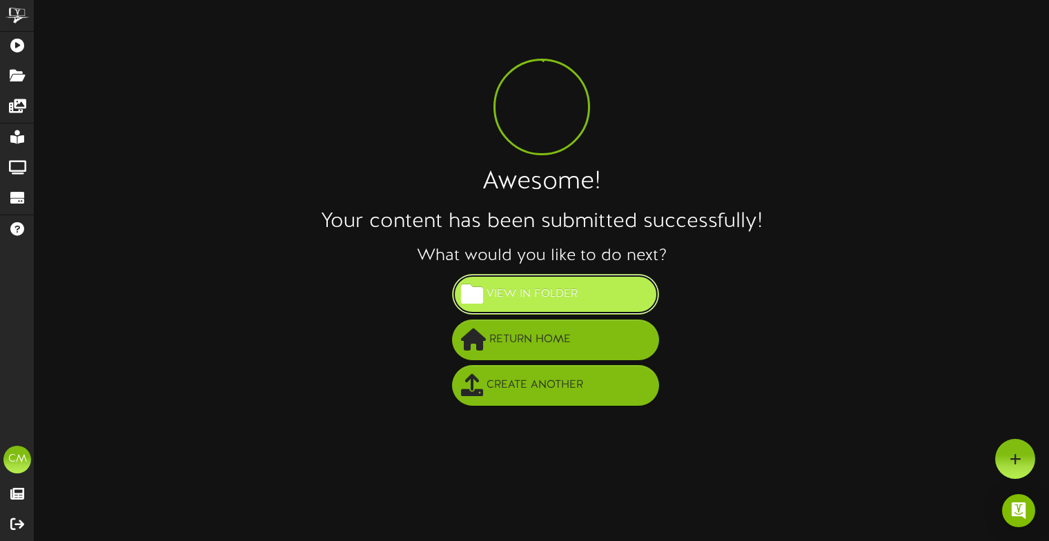
click at [527, 295] on span "View in Folder" at bounding box center [532, 294] width 98 height 23
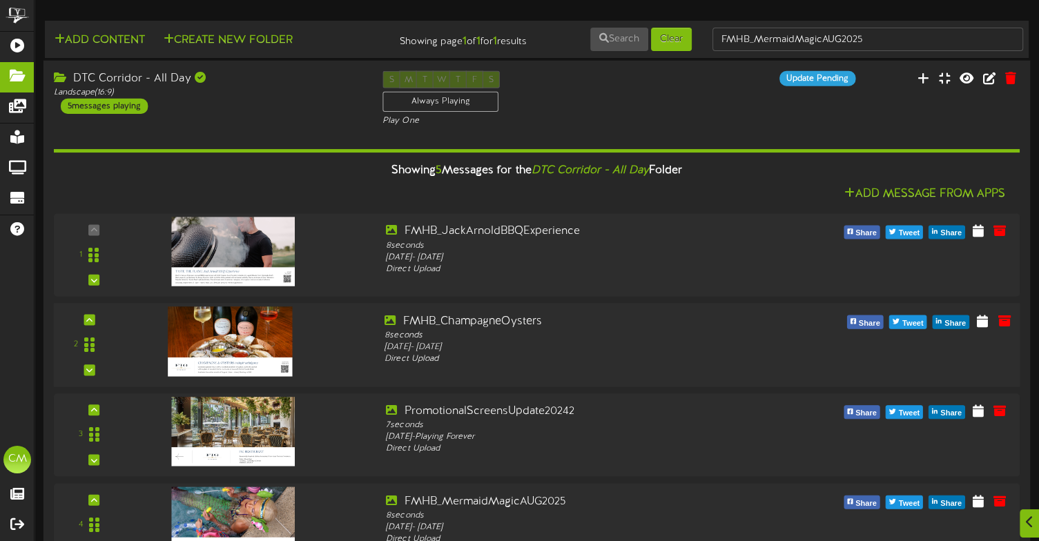
scroll to position [135, 0]
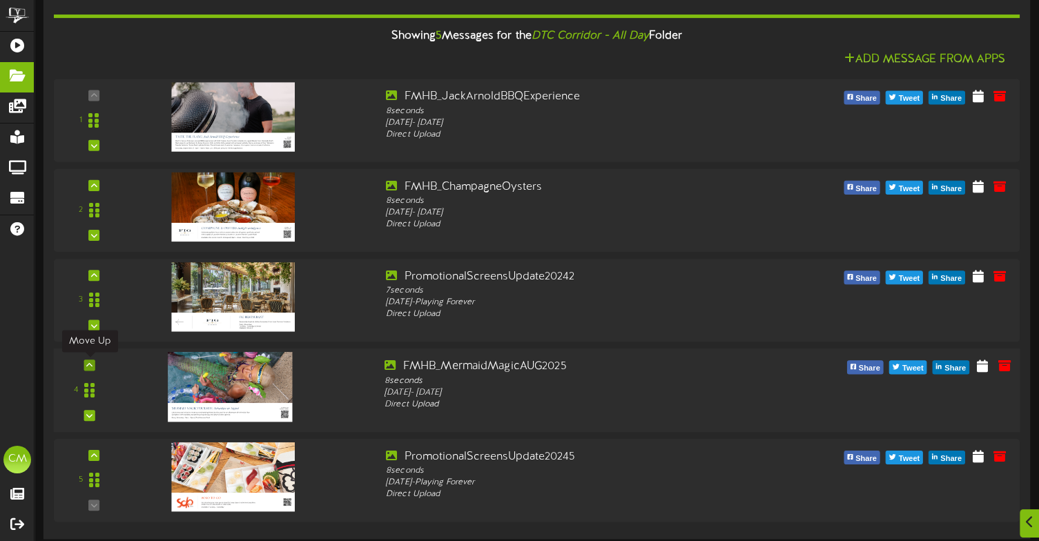
click at [91, 367] on icon at bounding box center [89, 365] width 6 height 7
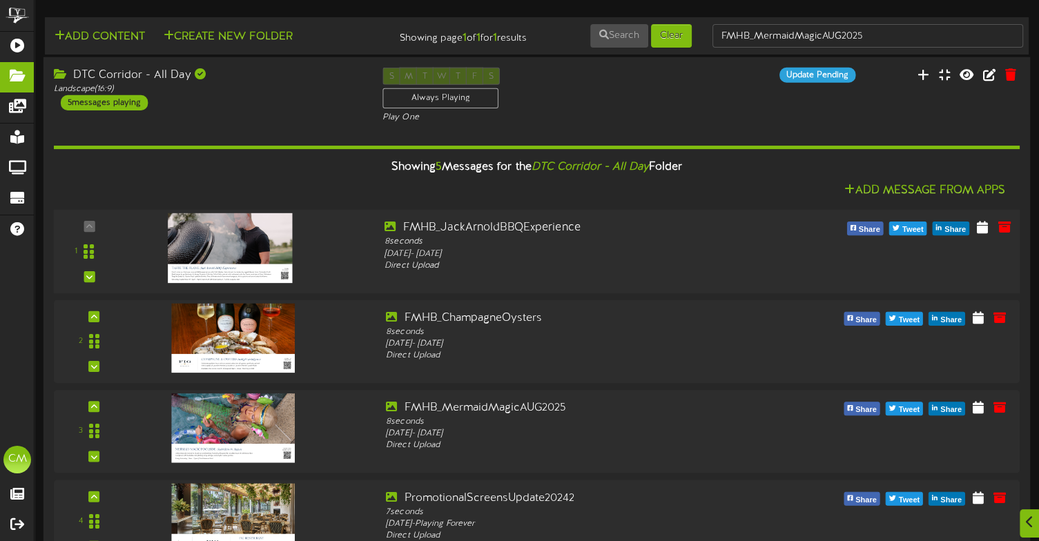
scroll to position [0, 0]
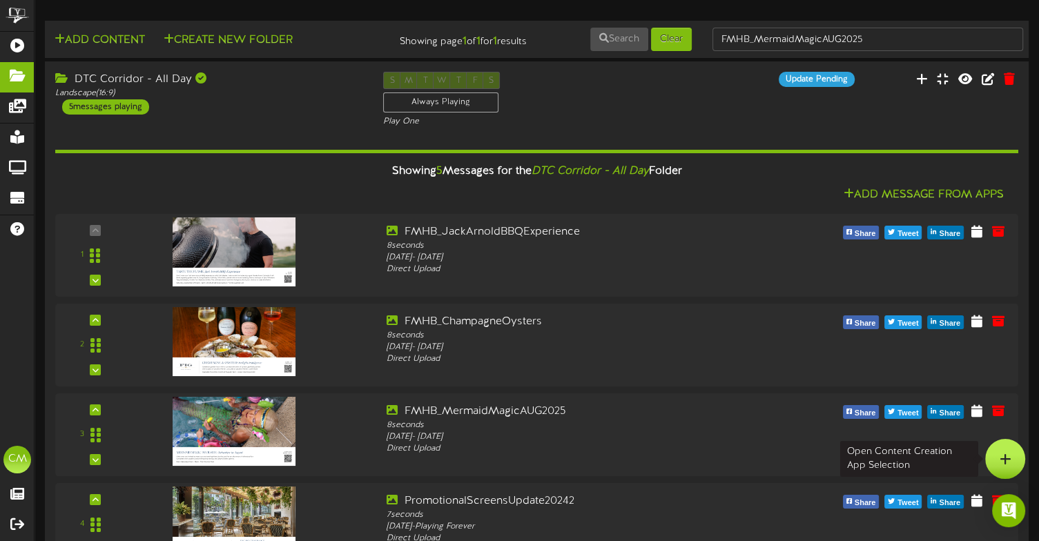
click at [1004, 453] on icon at bounding box center [1006, 459] width 12 height 12
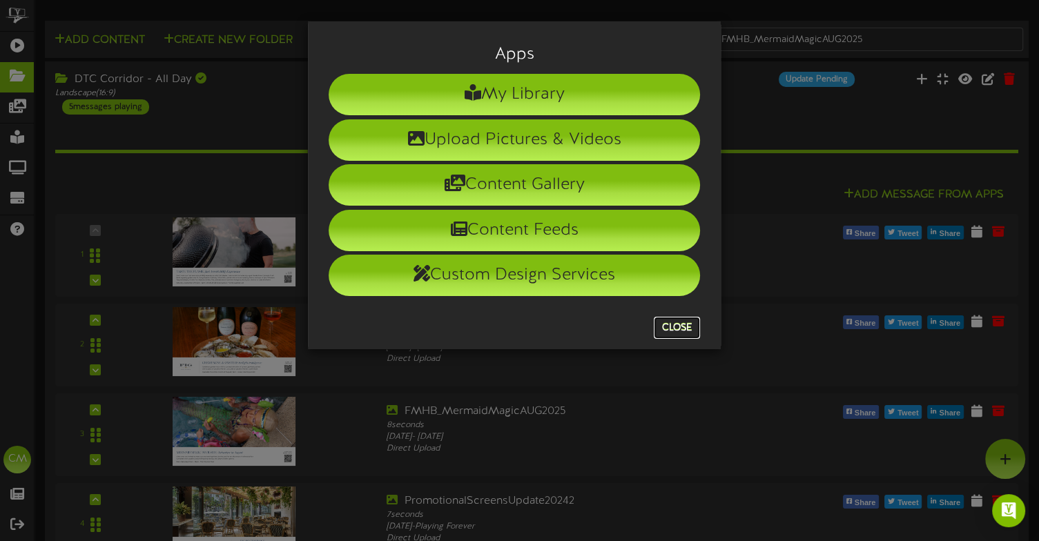
click at [685, 322] on button "Close" at bounding box center [677, 328] width 46 height 22
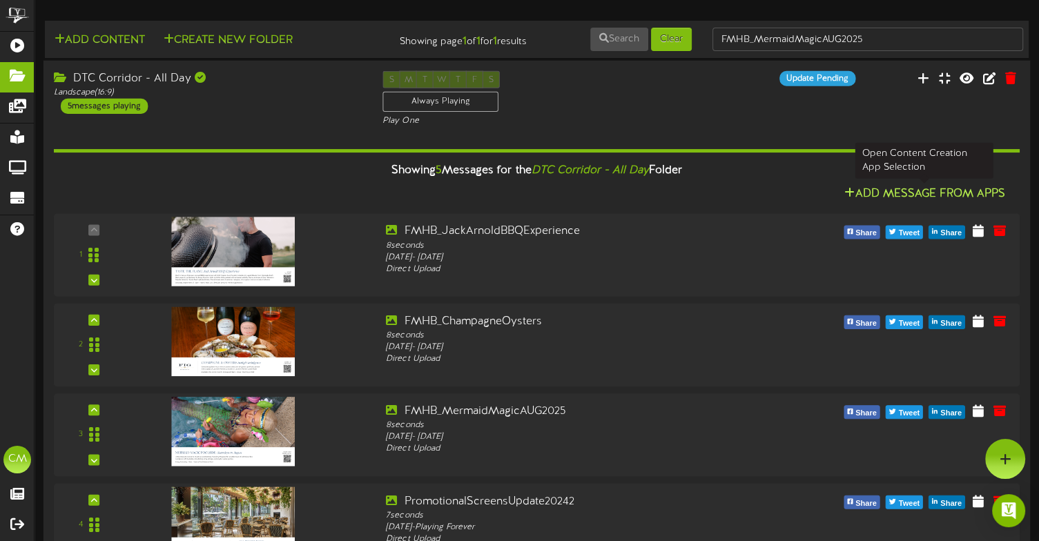
click at [894, 193] on button "Add Message From Apps" at bounding box center [924, 194] width 169 height 17
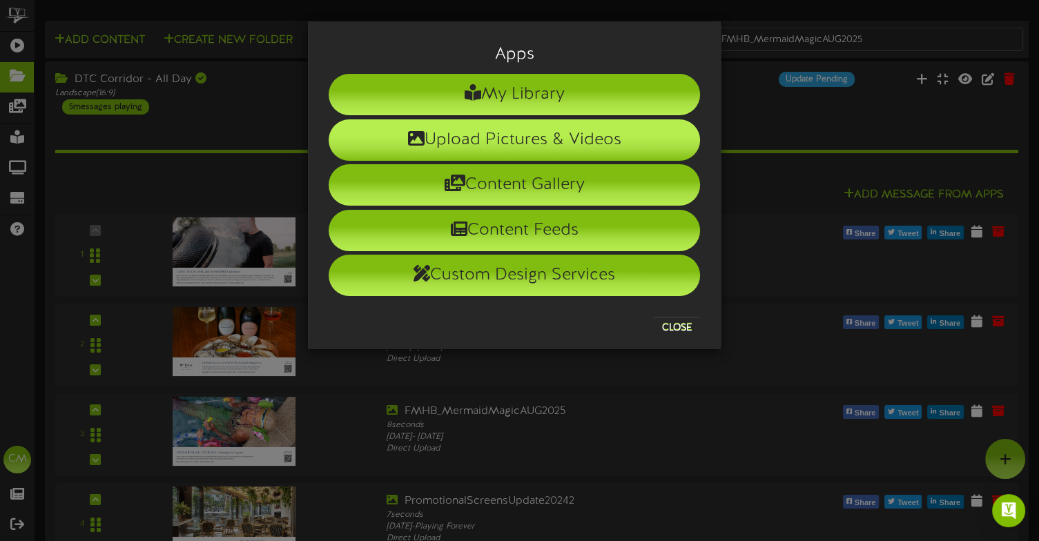
click at [568, 134] on li "Upload Pictures & Videos" at bounding box center [514, 139] width 371 height 41
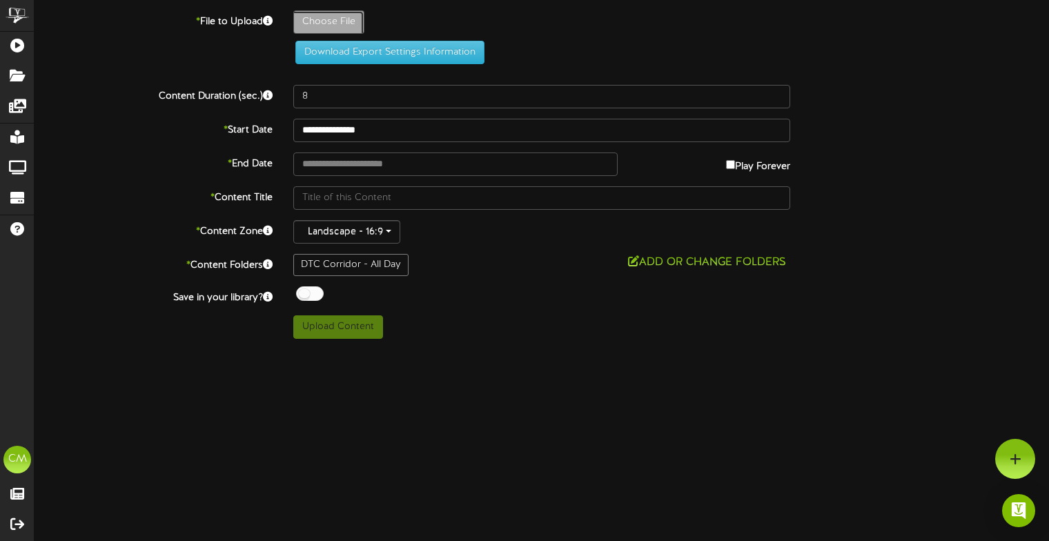
type input "**********"
type input "FMHB_PaintSipAUG2025"
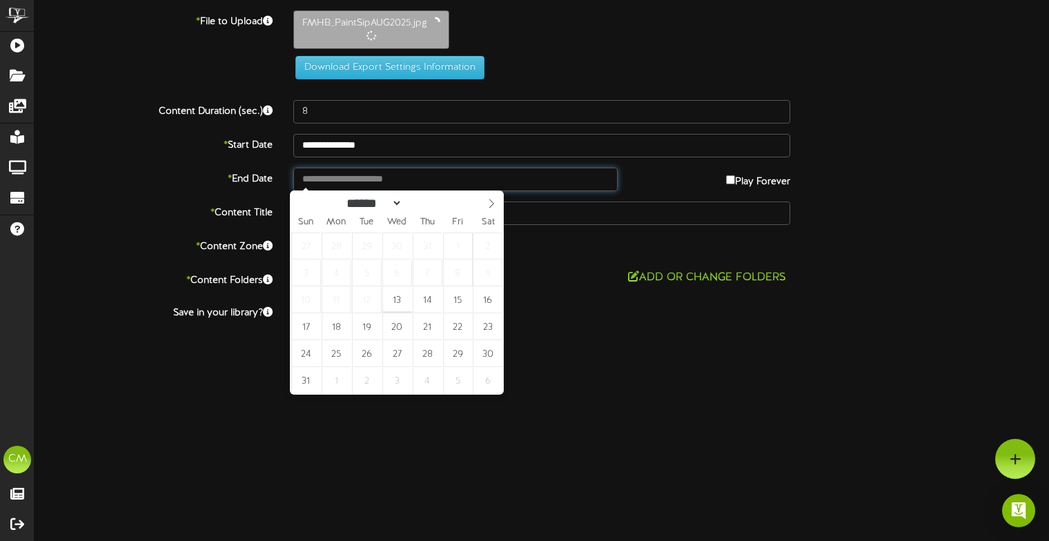
click at [487, 182] on input "text" at bounding box center [455, 179] width 324 height 23
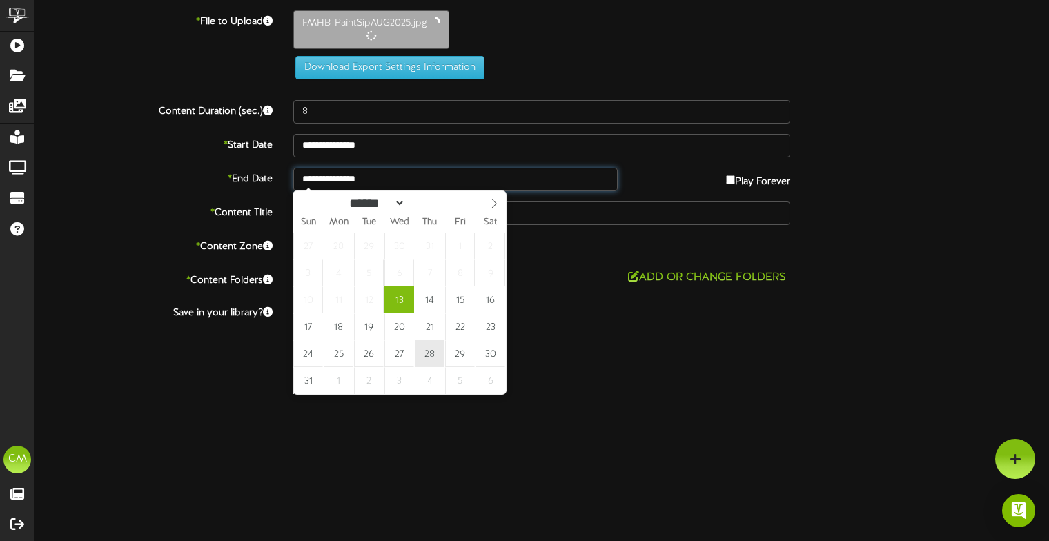
type input "**********"
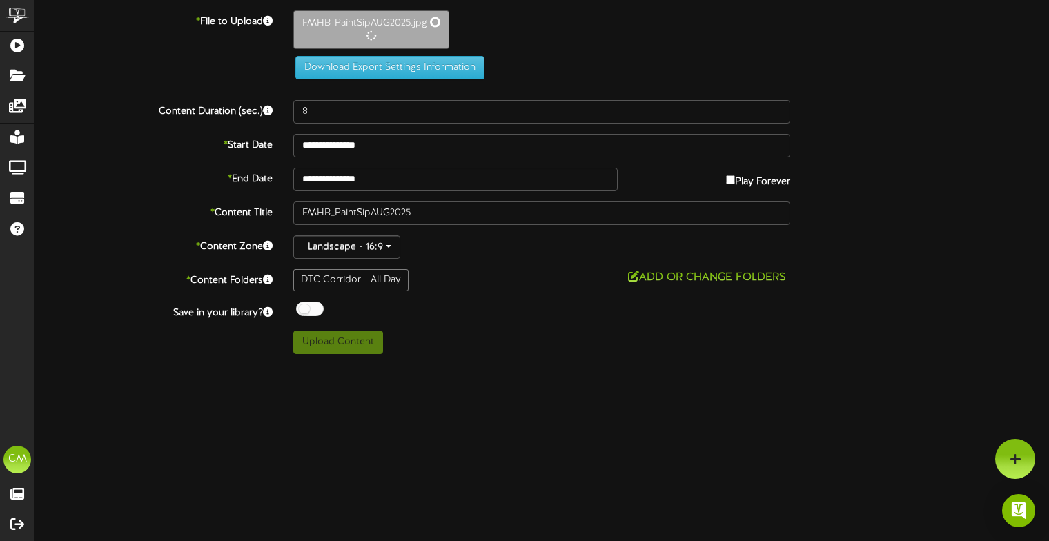
click at [750, 364] on html "ChannelValet Playlists Folders Messages My Library Groups Devices Help [PERSON_…" at bounding box center [524, 182] width 1049 height 364
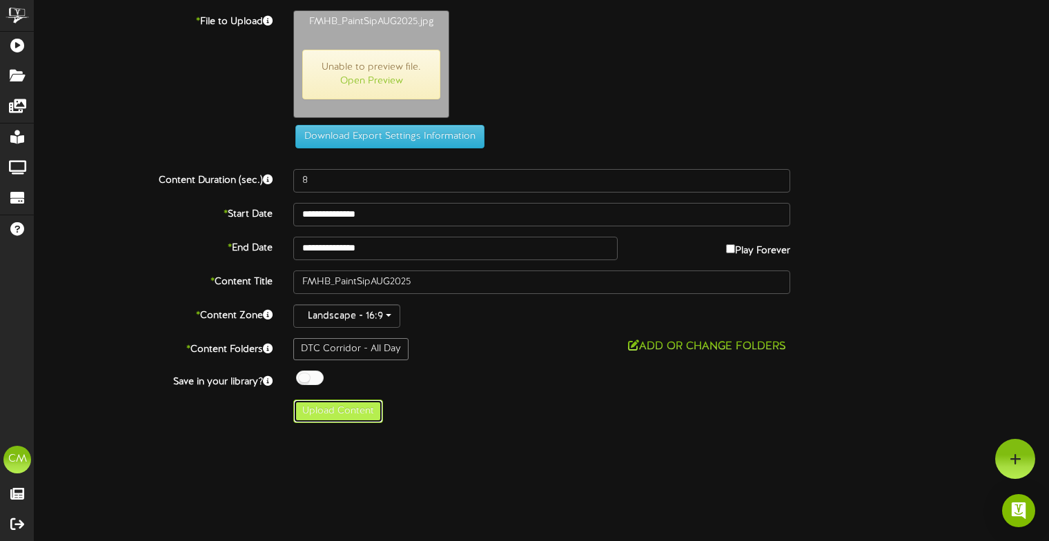
click at [327, 406] on button "Upload Content" at bounding box center [338, 411] width 90 height 23
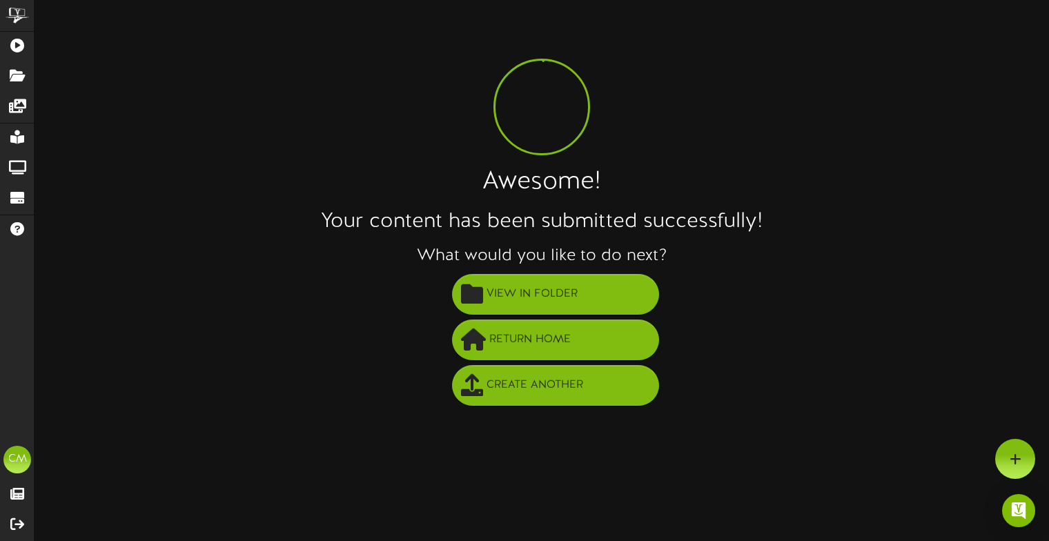
click at [765, 416] on html "ChannelValet Playlists Folders Messages My Library Groups Devices Help [PERSON_…" at bounding box center [524, 208] width 1049 height 416
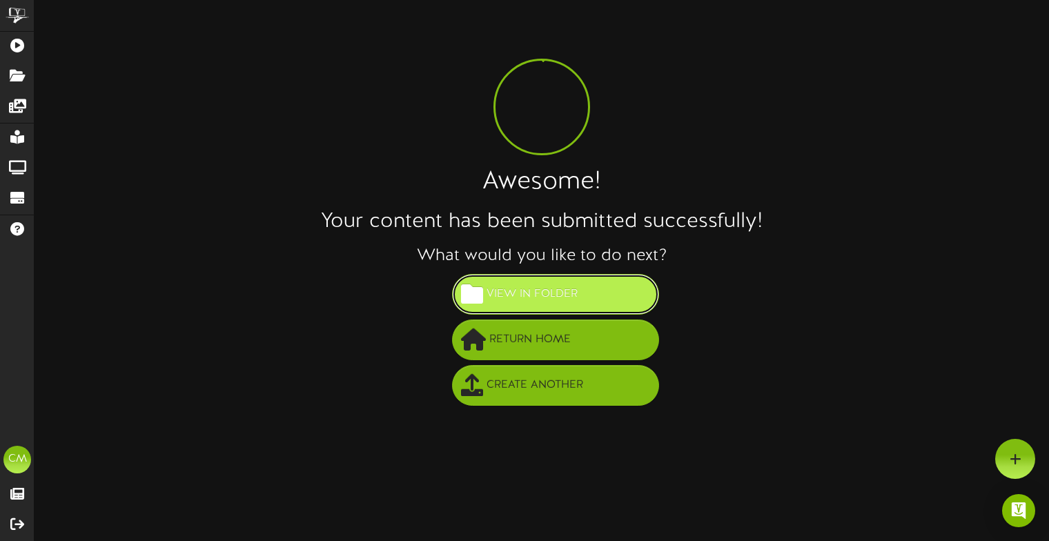
click at [542, 301] on span "View in Folder" at bounding box center [532, 294] width 98 height 23
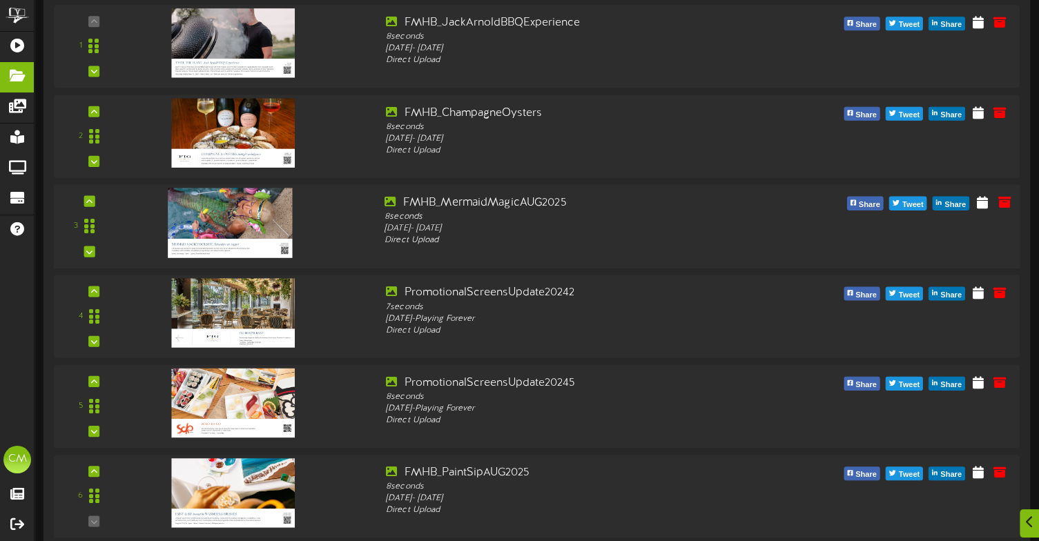
scroll to position [211, 0]
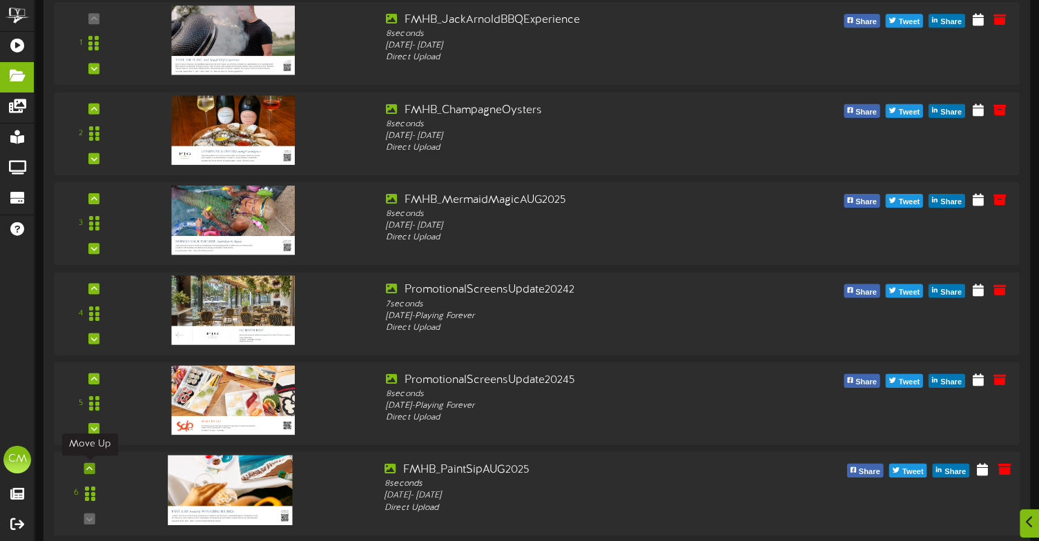
click at [92, 467] on icon at bounding box center [89, 468] width 6 height 7
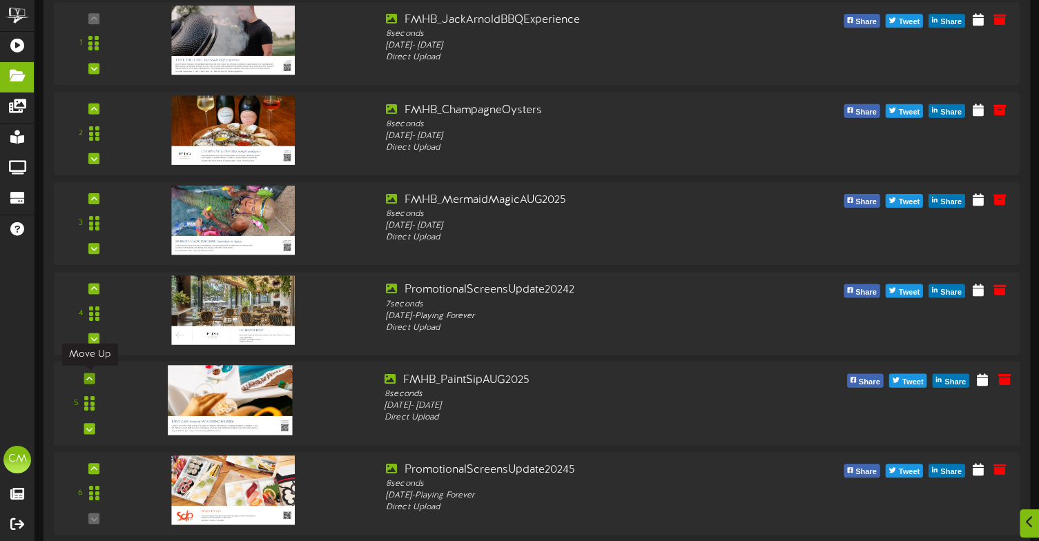
click at [91, 376] on icon at bounding box center [89, 378] width 6 height 7
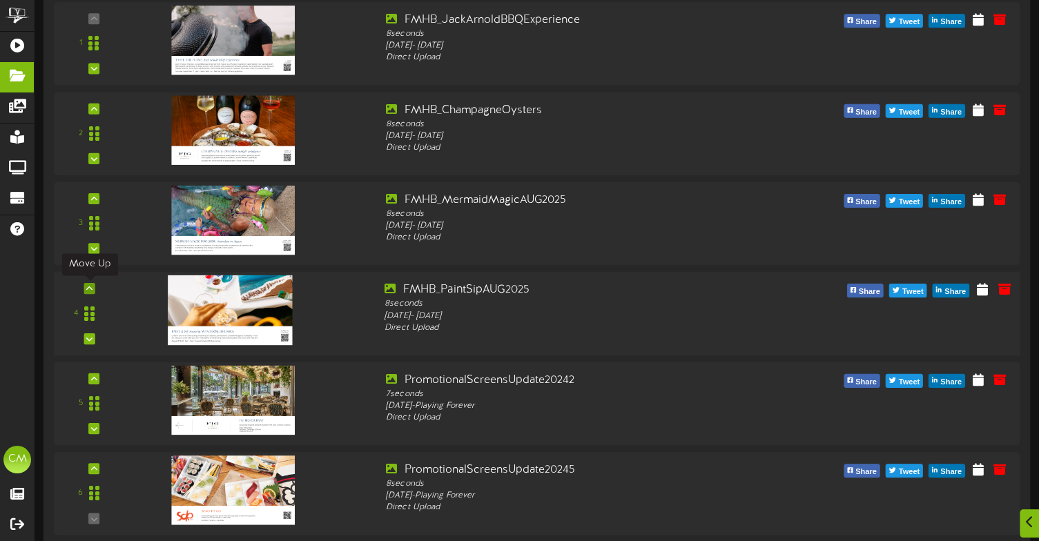
click at [91, 283] on div at bounding box center [89, 288] width 11 height 11
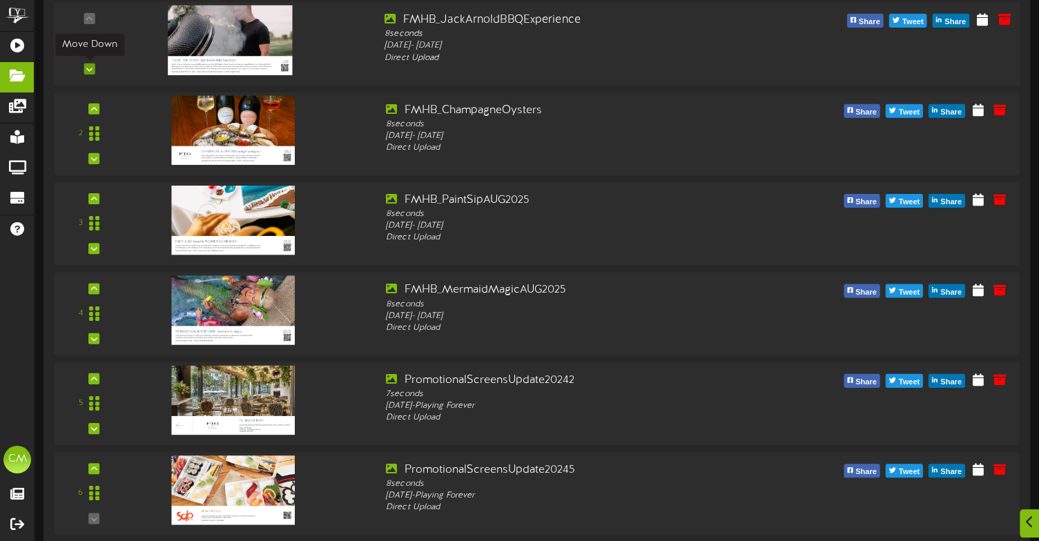
click at [94, 69] on div at bounding box center [89, 69] width 11 height 11
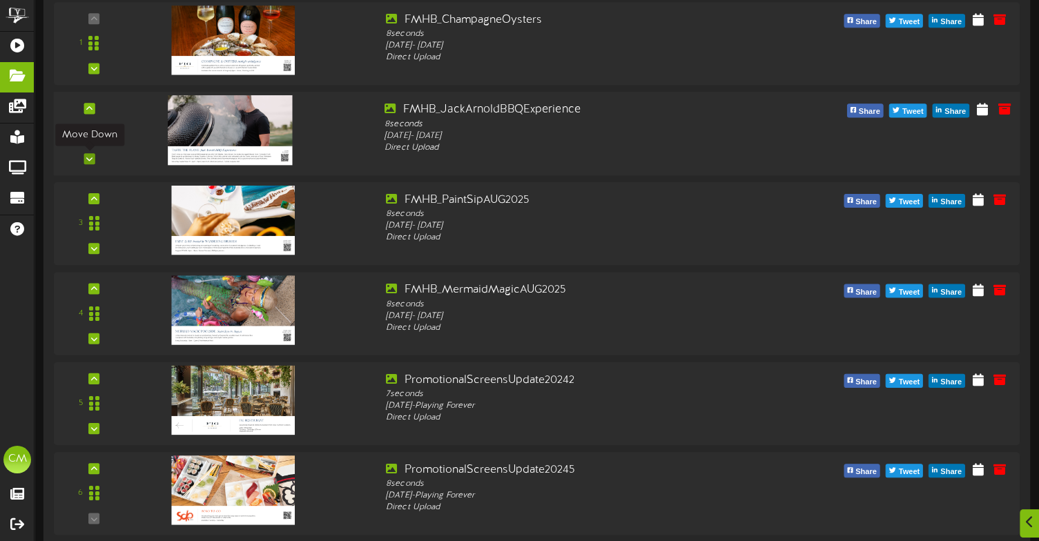
click at [93, 159] on div at bounding box center [89, 158] width 11 height 11
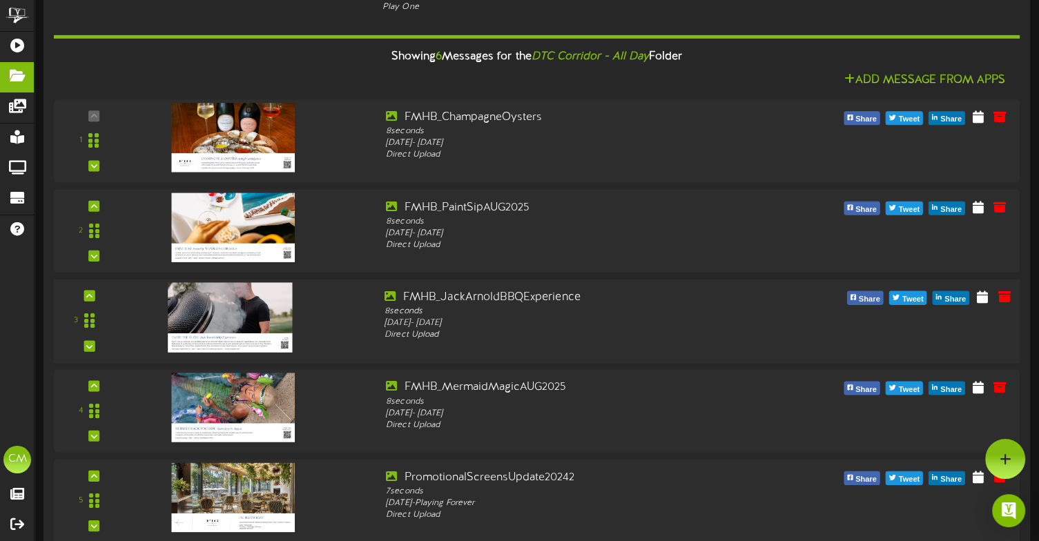
scroll to position [0, 0]
